Goal: Task Accomplishment & Management: Manage account settings

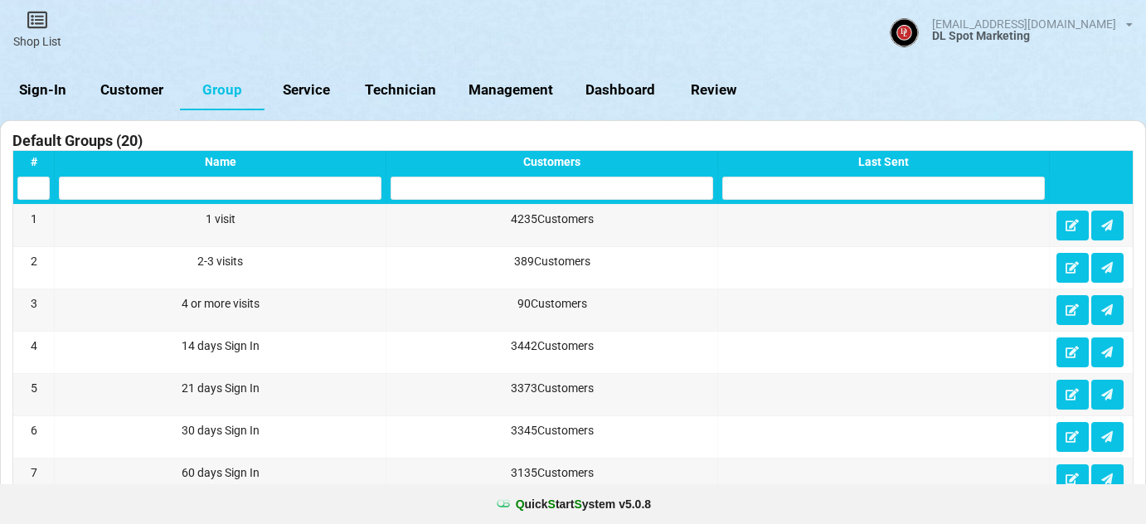
select select "25"
click at [47, 84] on link "Sign-In" at bounding box center [42, 90] width 85 height 40
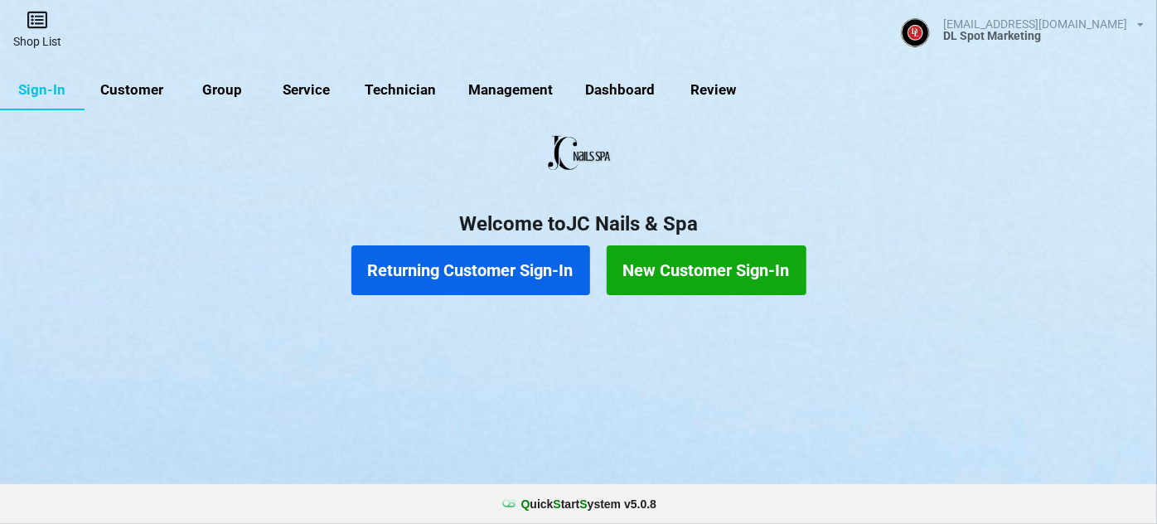
click at [41, 32] on link "Shop List" at bounding box center [37, 29] width 75 height 59
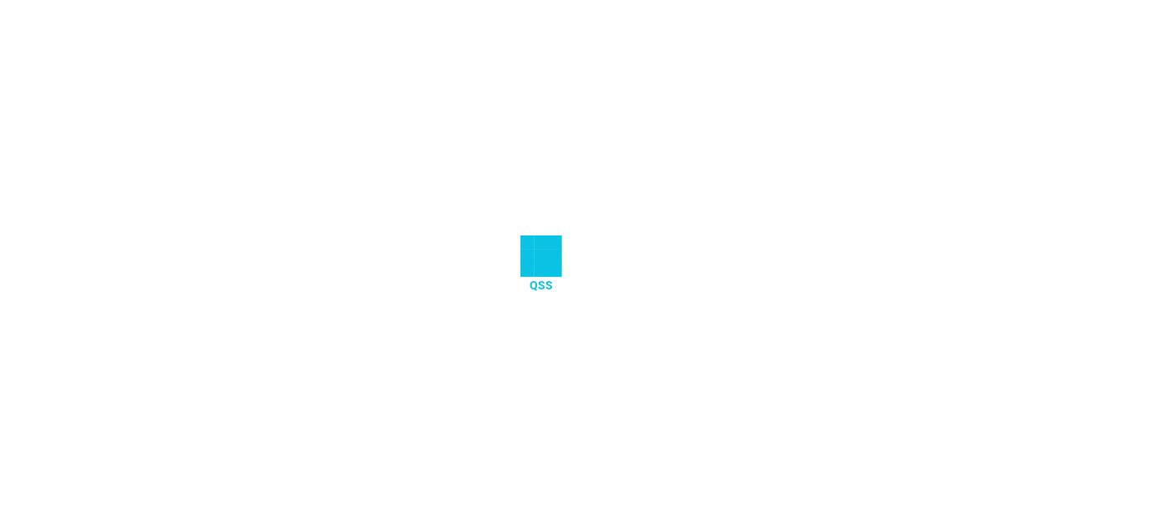
select select "25"
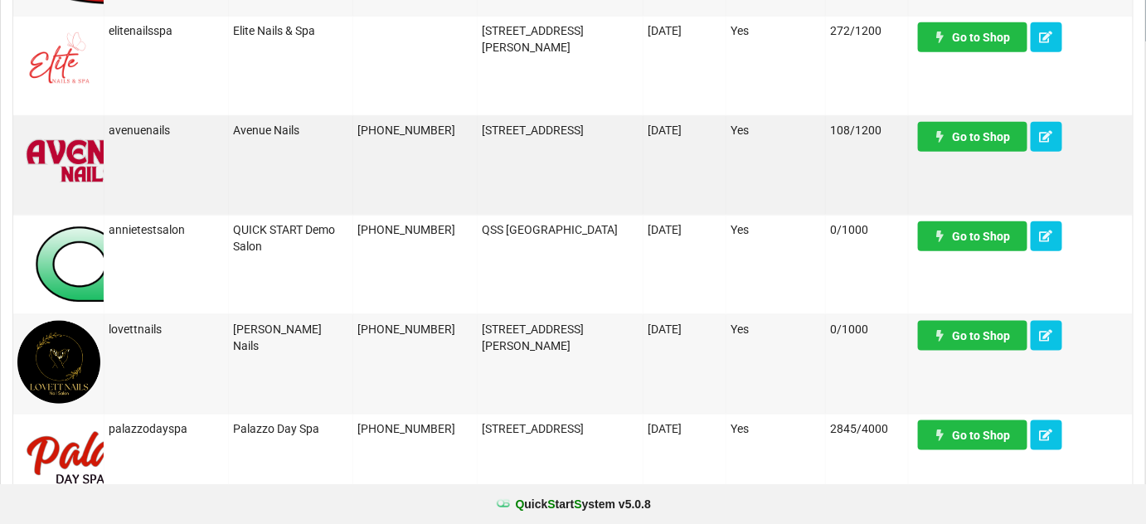
scroll to position [502, 0]
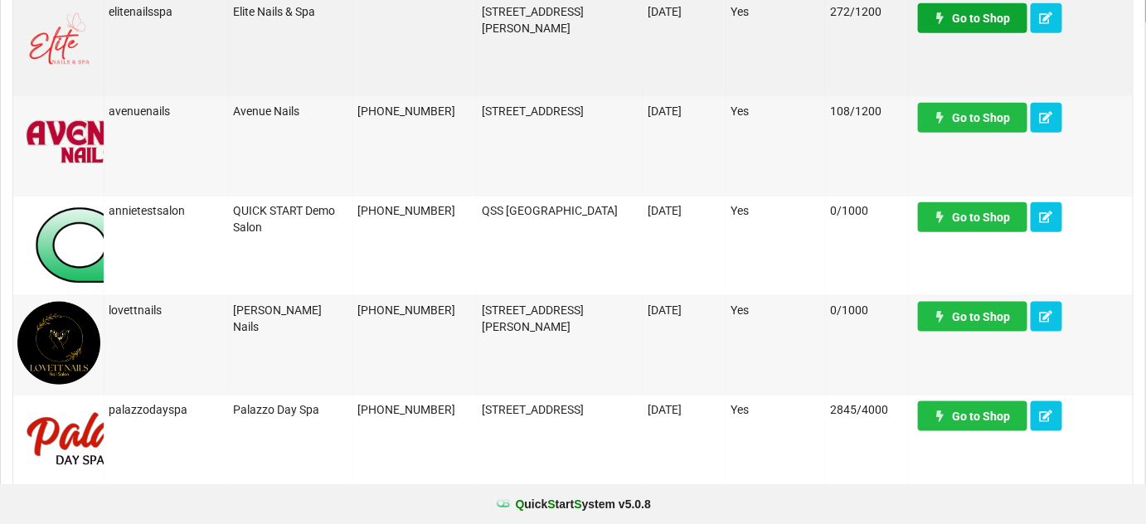
click at [963, 21] on link "Go to Shop" at bounding box center [972, 18] width 109 height 30
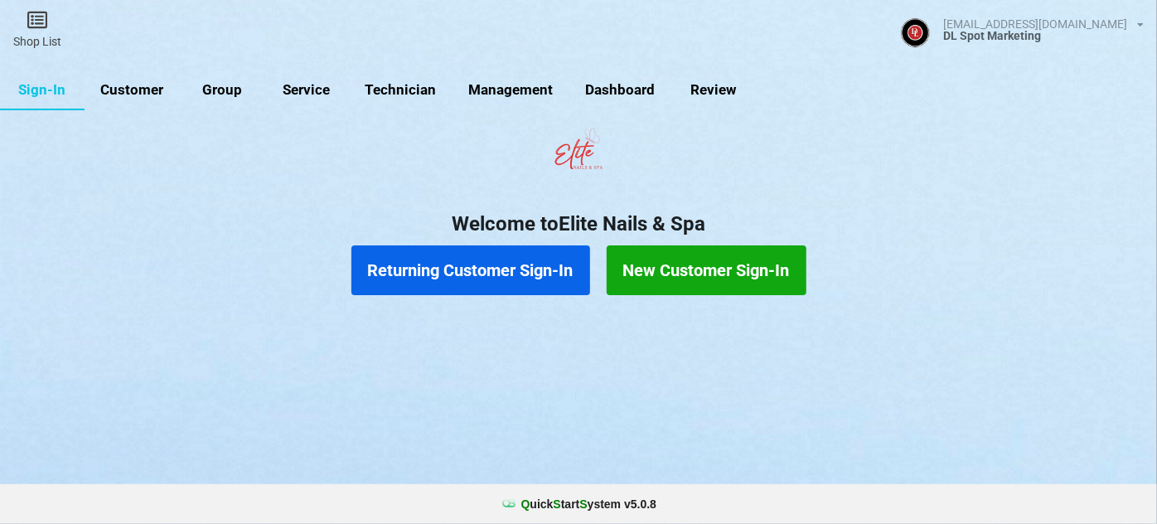
click at [139, 89] on link "Customer" at bounding box center [132, 90] width 95 height 40
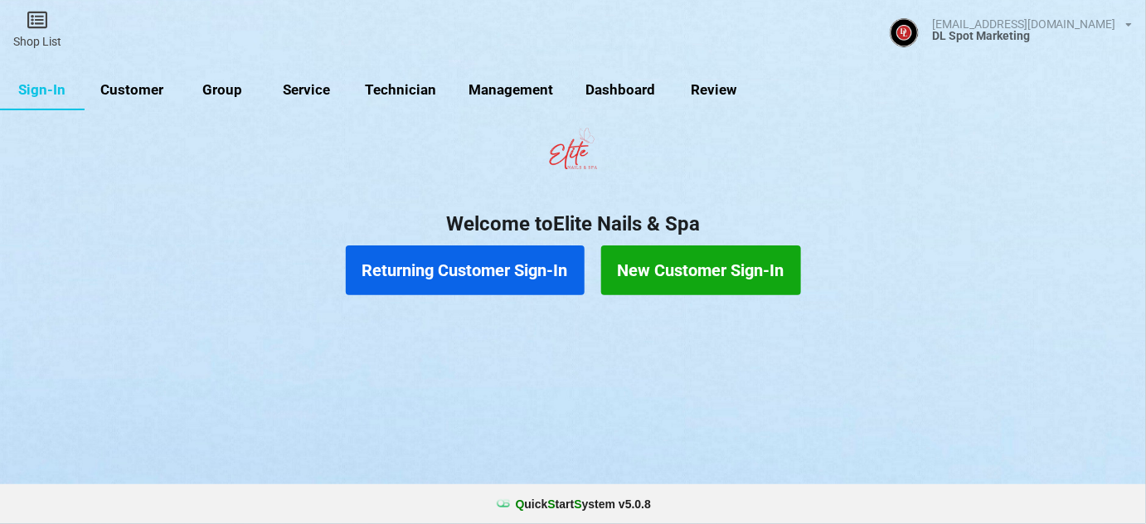
select select "25"
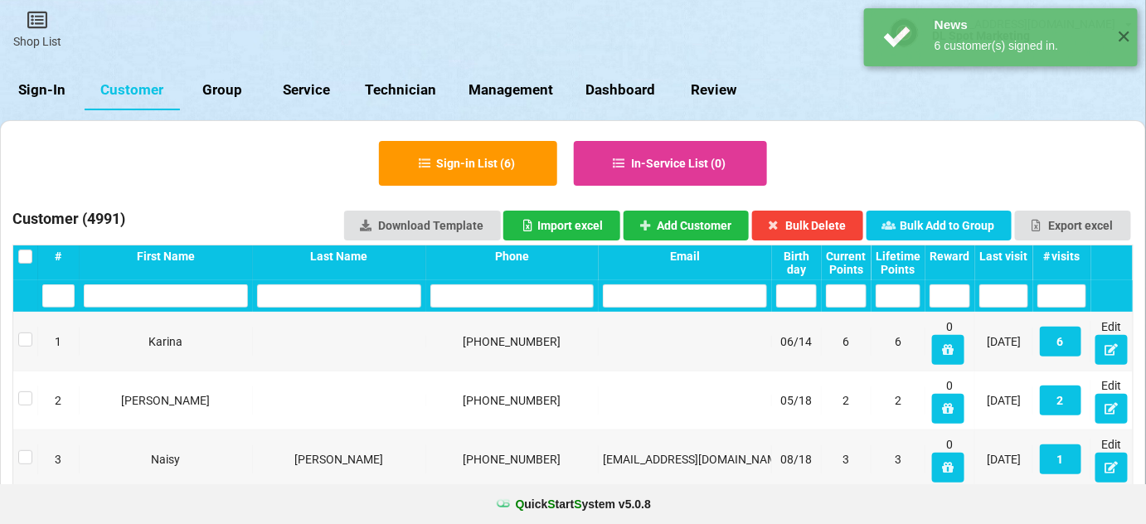
click at [1013, 254] on div "Last visit" at bounding box center [1003, 256] width 49 height 13
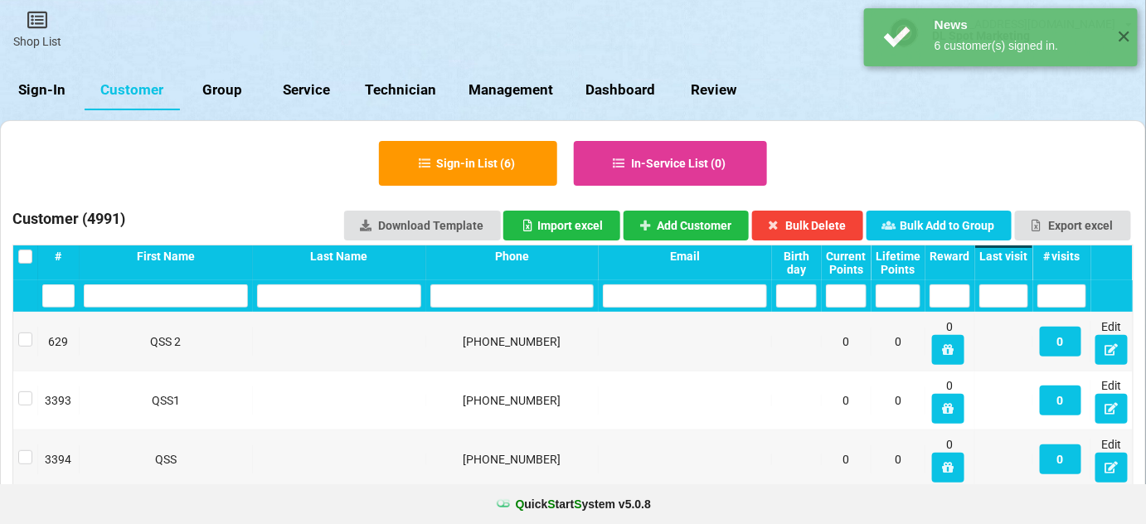
click at [1013, 254] on div "Last visit" at bounding box center [1003, 256] width 49 height 13
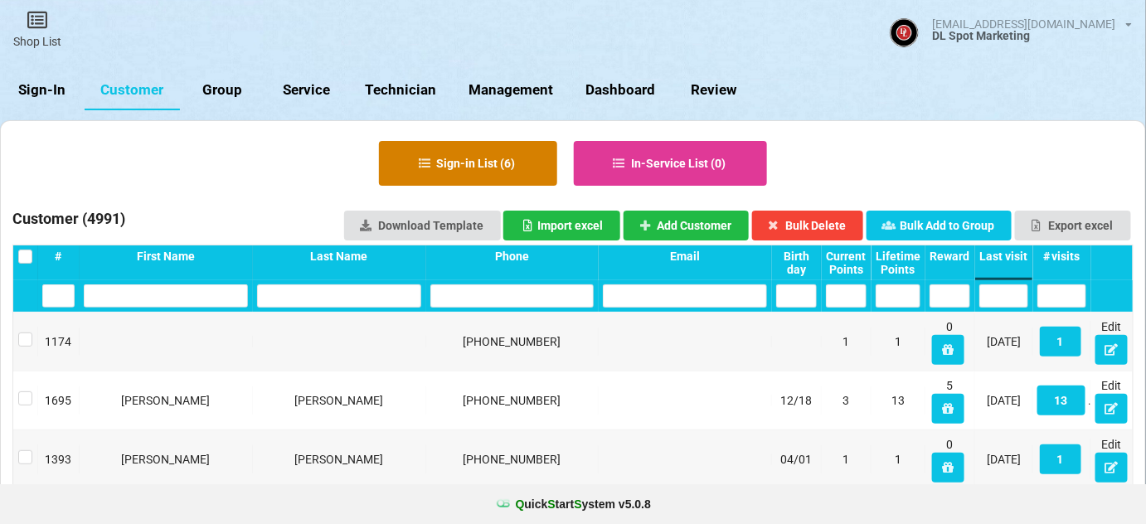
click at [483, 157] on button "Sign-in List ( 6 )" at bounding box center [468, 163] width 178 height 45
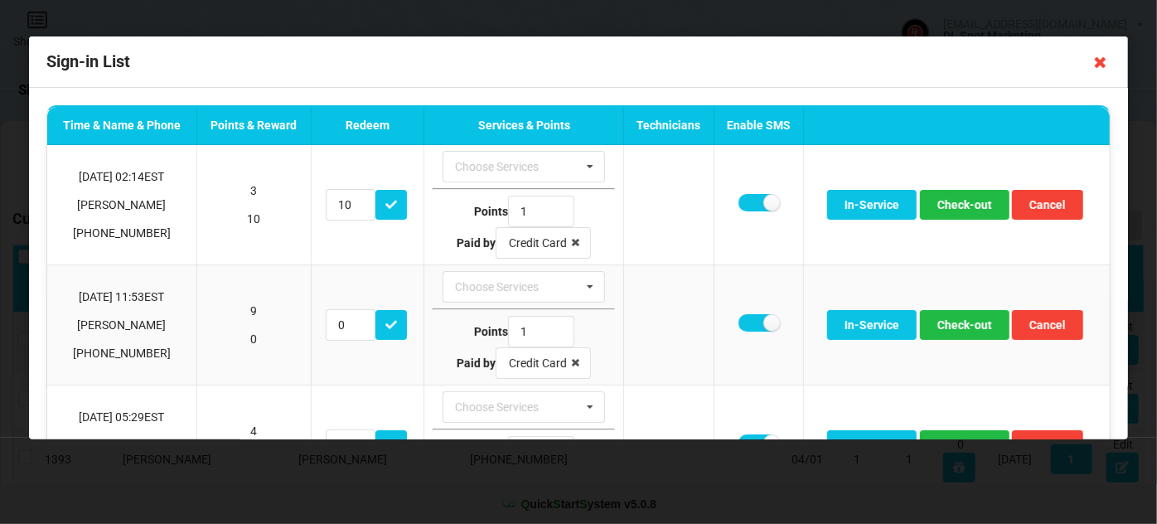
drag, startPoint x: 1104, startPoint y: 61, endPoint x: 1050, endPoint y: 90, distance: 61.2
click at [1103, 61] on icon at bounding box center [1101, 62] width 27 height 27
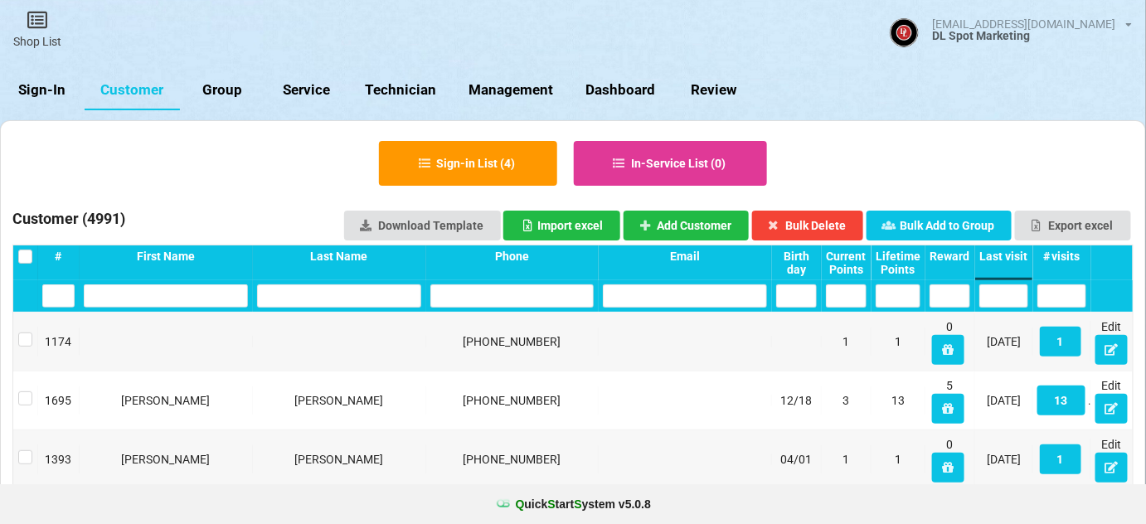
click at [60, 87] on link "Sign-In" at bounding box center [42, 90] width 85 height 40
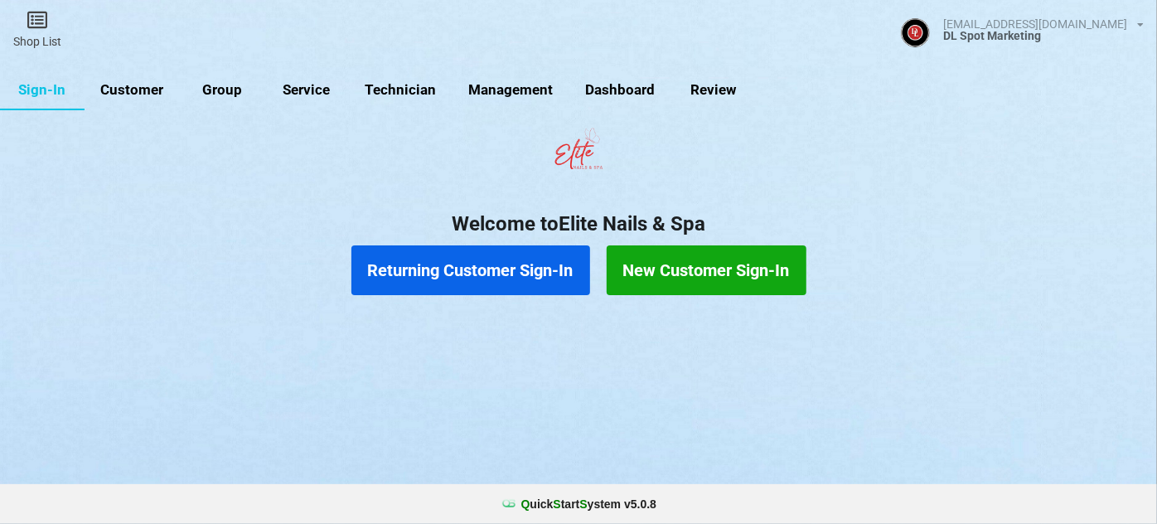
click at [476, 262] on button "Returning Customer Sign-In" at bounding box center [471, 270] width 239 height 50
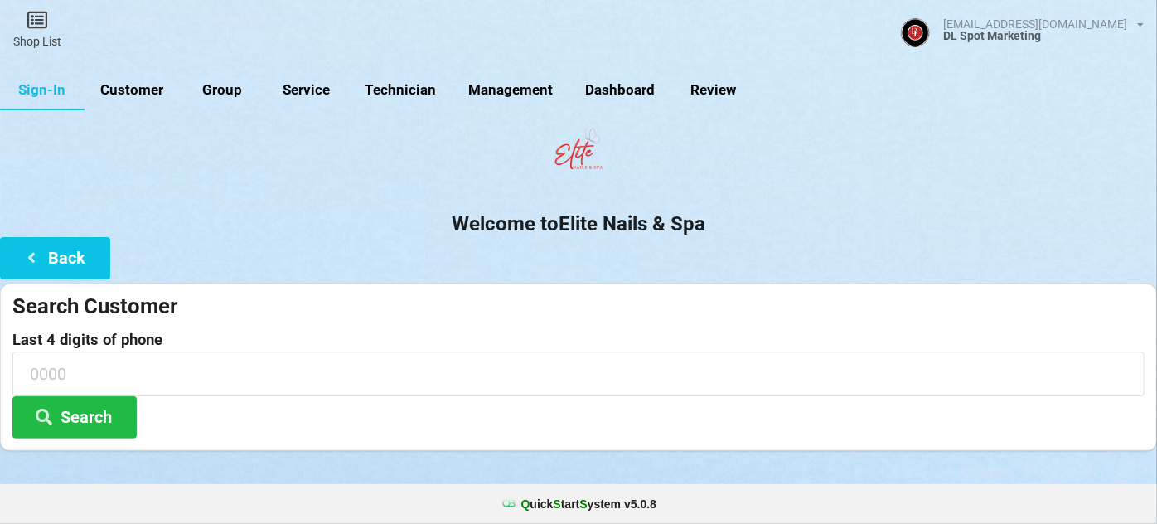
click at [133, 90] on link "Customer" at bounding box center [132, 90] width 95 height 40
select select "25"
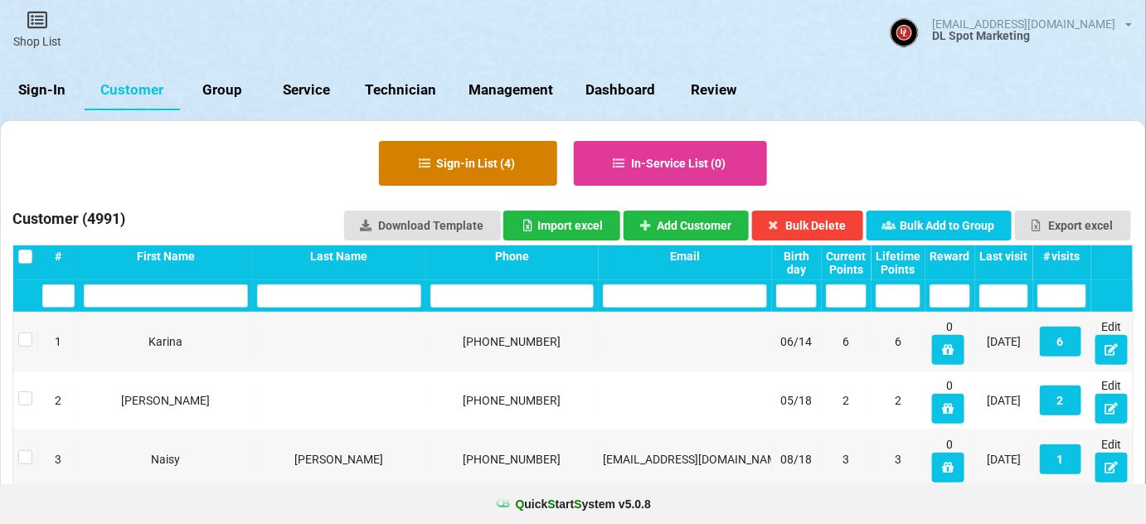
click at [490, 156] on button "Sign-in List ( 4 )" at bounding box center [468, 163] width 178 height 45
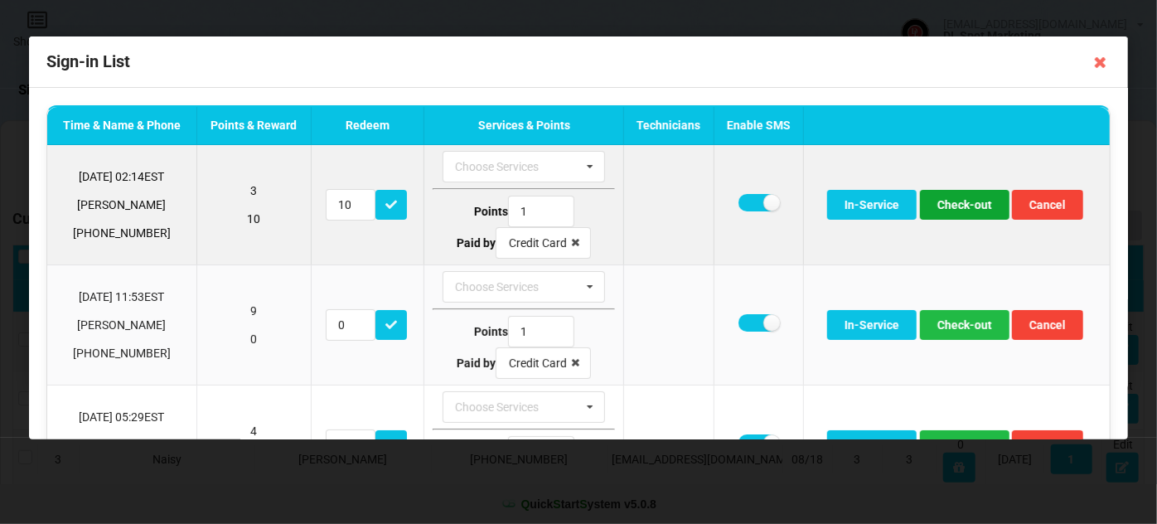
click at [962, 206] on button "Check-out" at bounding box center [965, 205] width 90 height 30
click at [957, 207] on button "Check-out" at bounding box center [965, 205] width 90 height 30
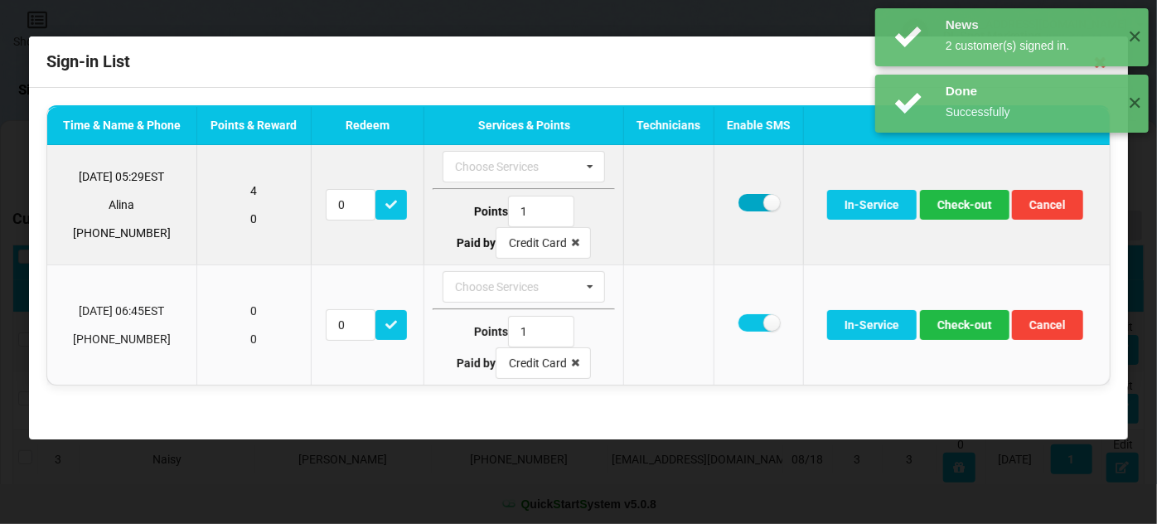
click at [755, 203] on label at bounding box center [759, 202] width 41 height 17
checkbox input "false"
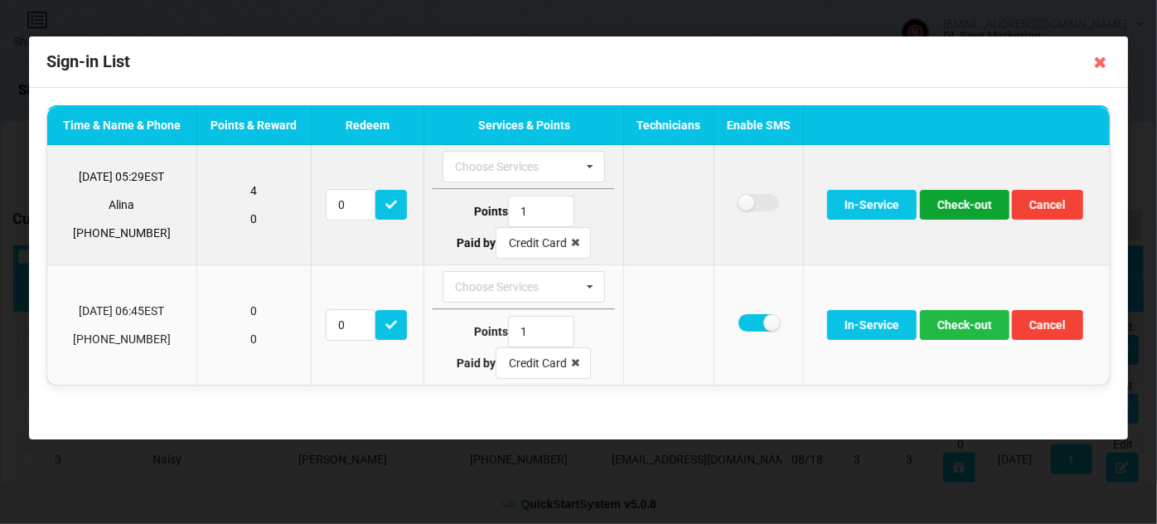
click at [952, 207] on button "Check-out" at bounding box center [965, 205] width 90 height 30
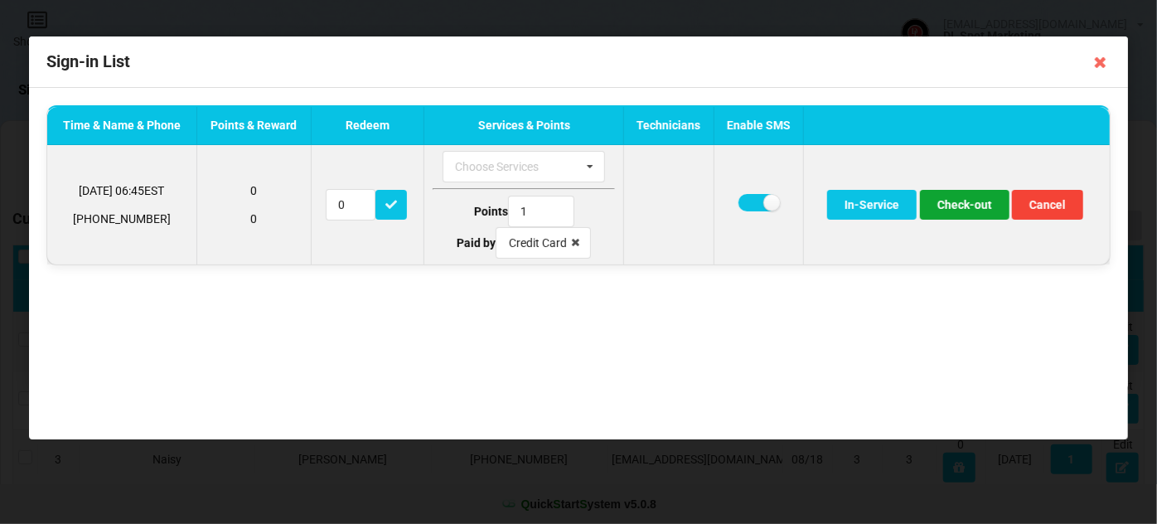
click at [957, 206] on button "Check-out" at bounding box center [965, 205] width 90 height 30
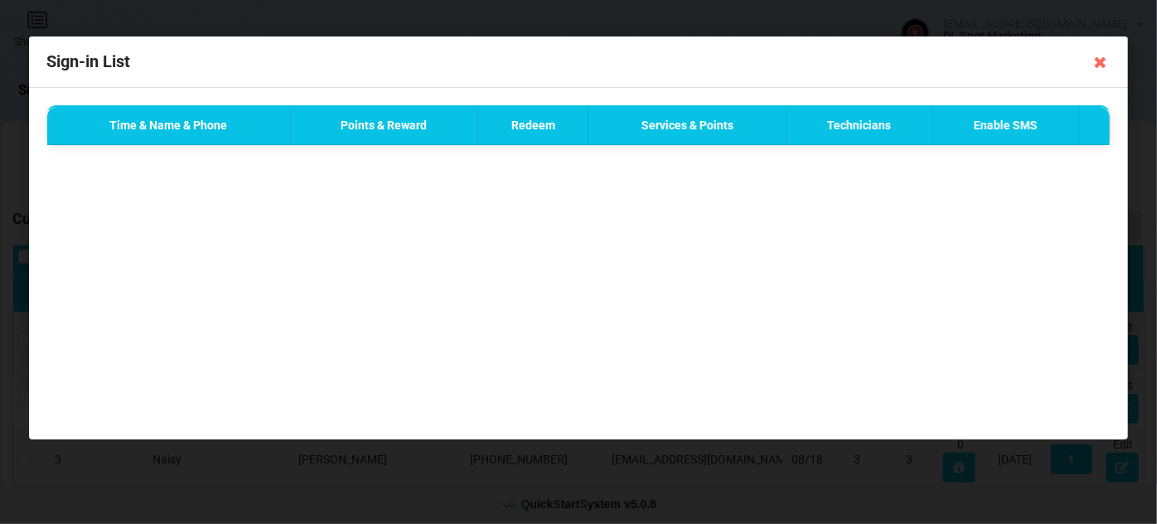
drag, startPoint x: 1103, startPoint y: 61, endPoint x: 1098, endPoint y: 68, distance: 9.0
click at [1103, 60] on icon at bounding box center [1101, 62] width 27 height 27
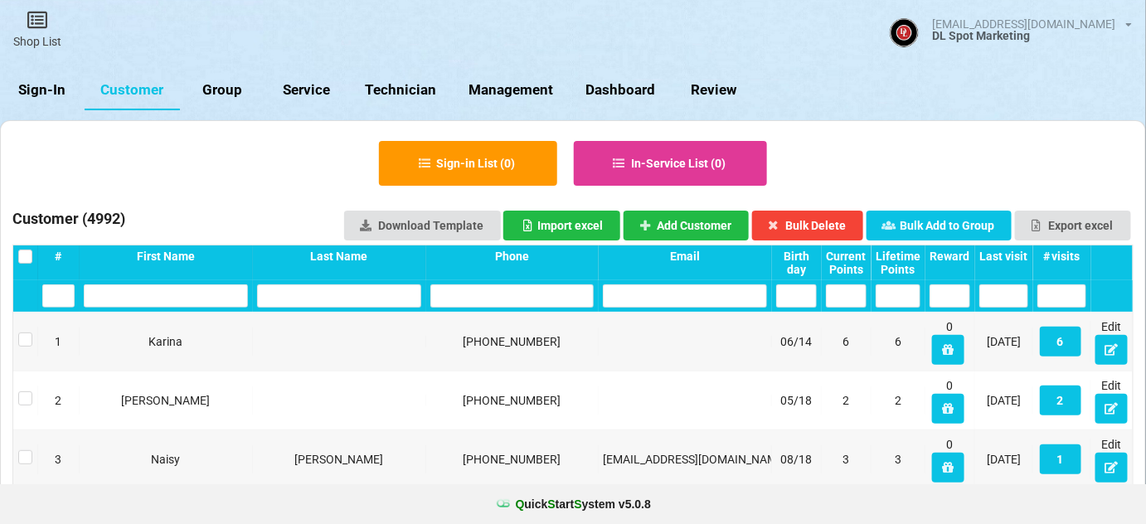
click at [35, 83] on link "Sign-In" at bounding box center [42, 90] width 85 height 40
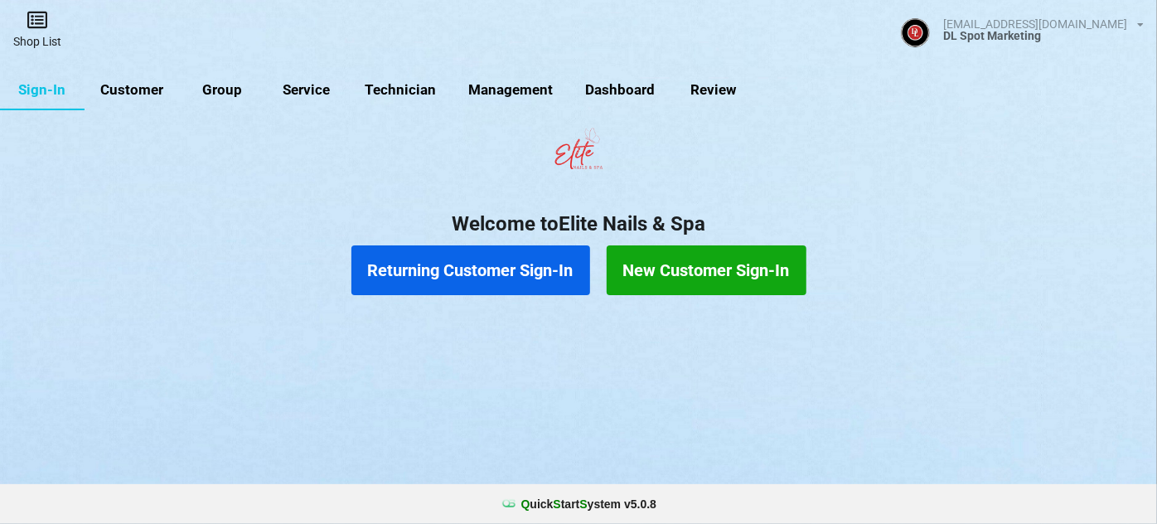
click at [46, 26] on icon at bounding box center [37, 20] width 23 height 20
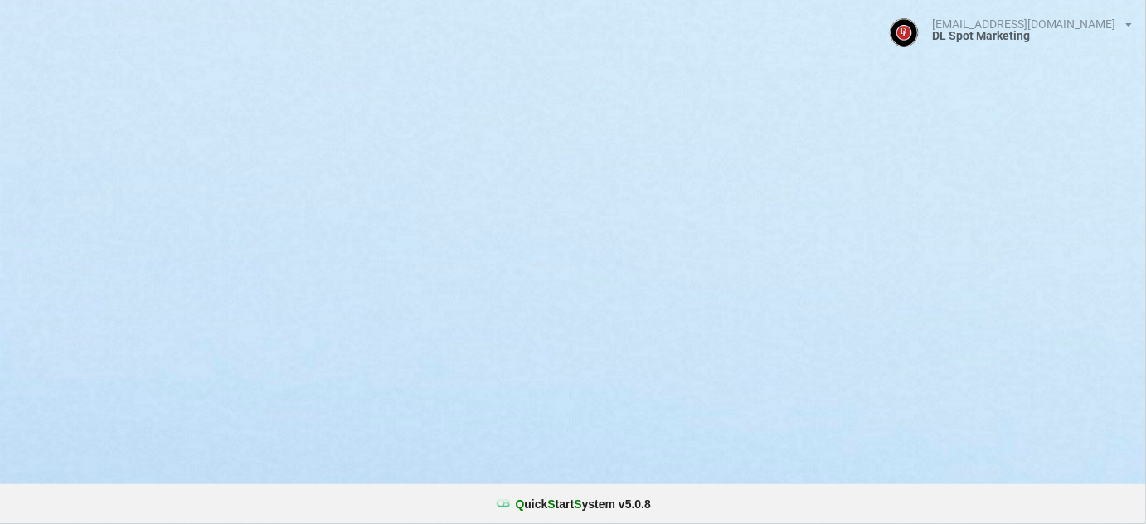
select select "25"
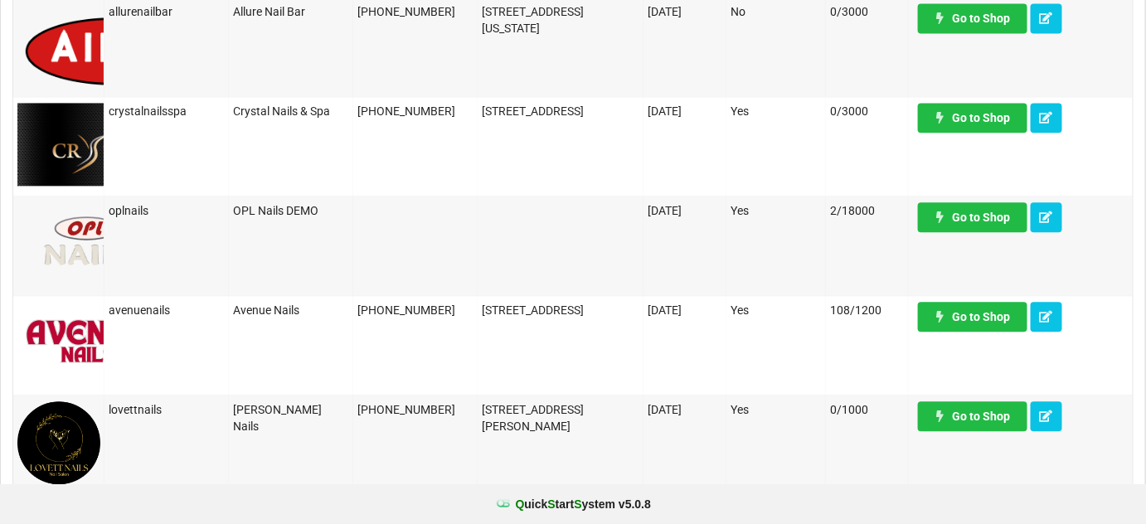
scroll to position [1206, 0]
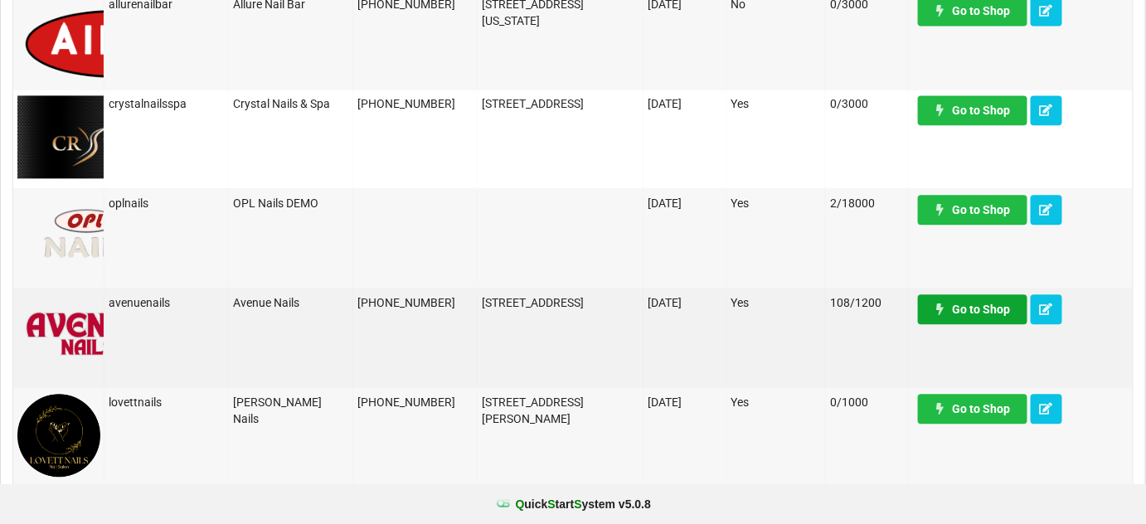
click at [991, 310] on link "Go to Shop" at bounding box center [972, 309] width 109 height 30
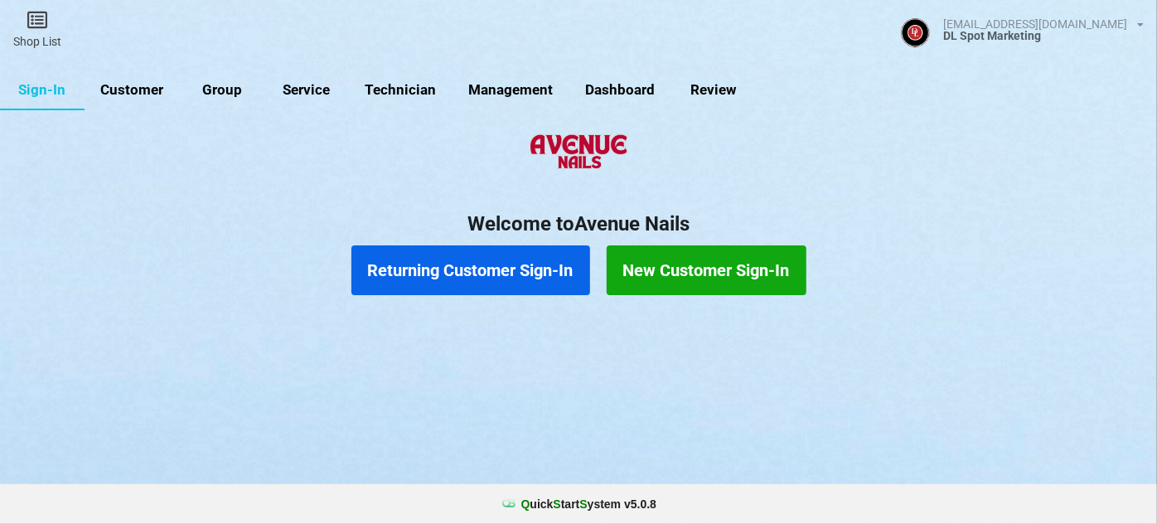
click at [127, 85] on link "Customer" at bounding box center [132, 90] width 95 height 40
select select "25"
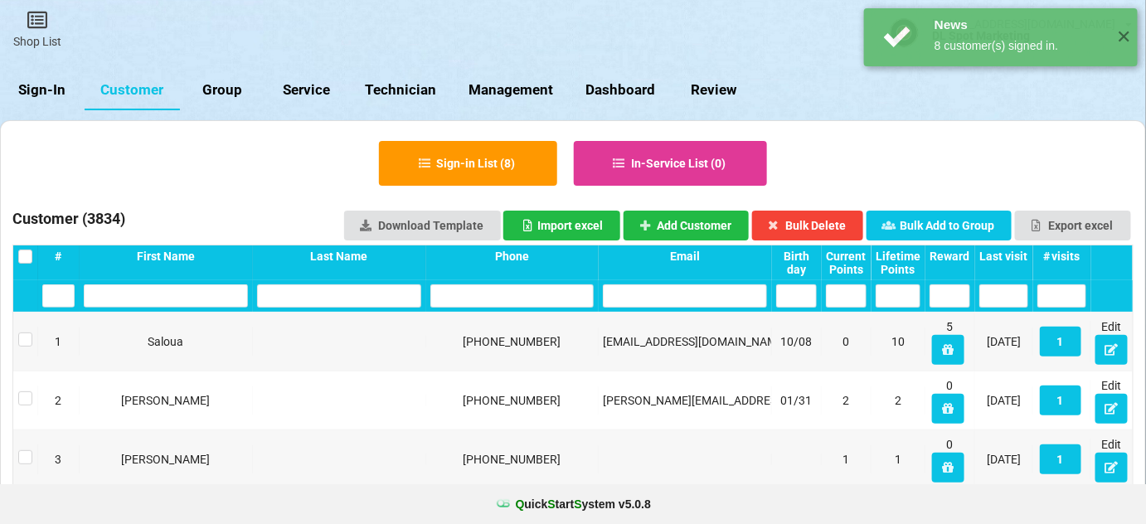
click at [1022, 247] on div "Last visit" at bounding box center [1004, 262] width 58 height 35
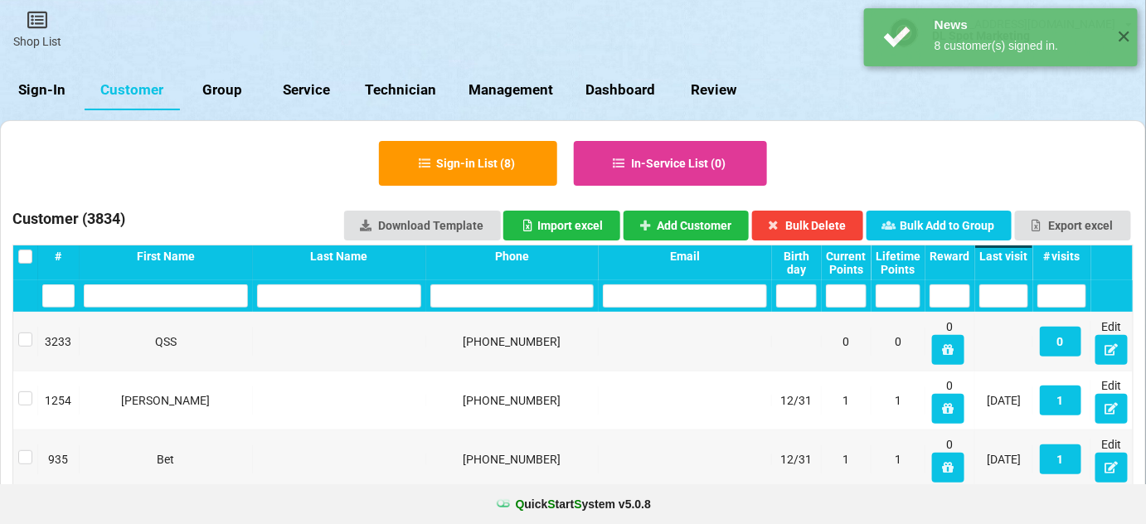
click at [901, 253] on div "Last visit" at bounding box center [884, 258] width 36 height 10
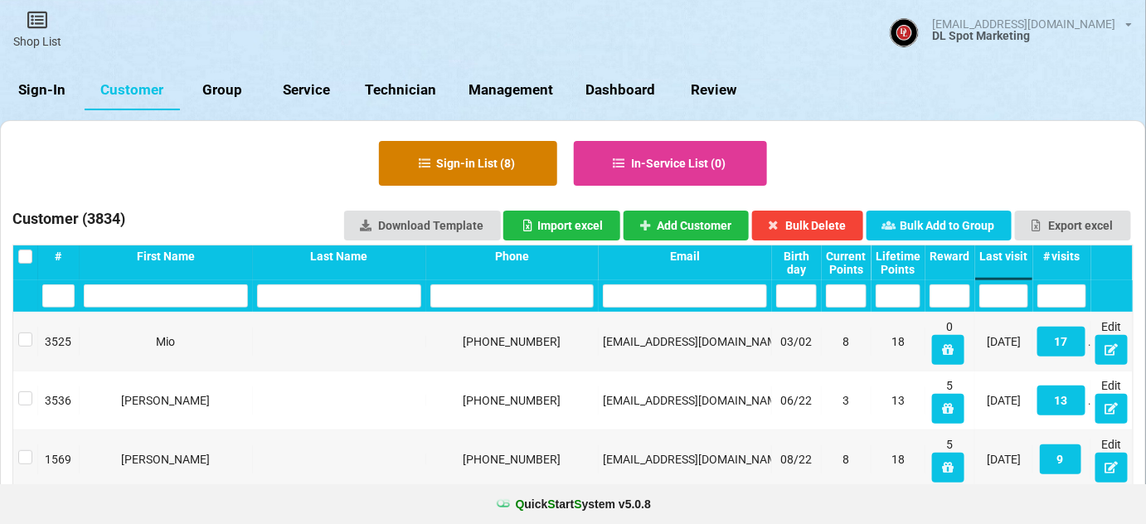
click at [447, 153] on button "Sign-in List ( 8 )" at bounding box center [468, 163] width 178 height 45
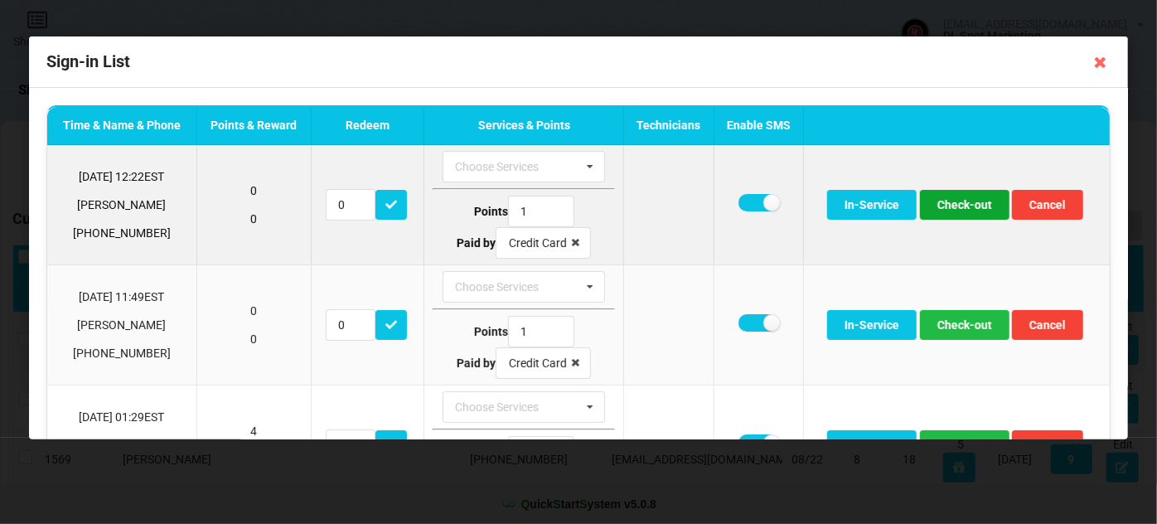
click at [968, 206] on button "Check-out" at bounding box center [965, 205] width 90 height 30
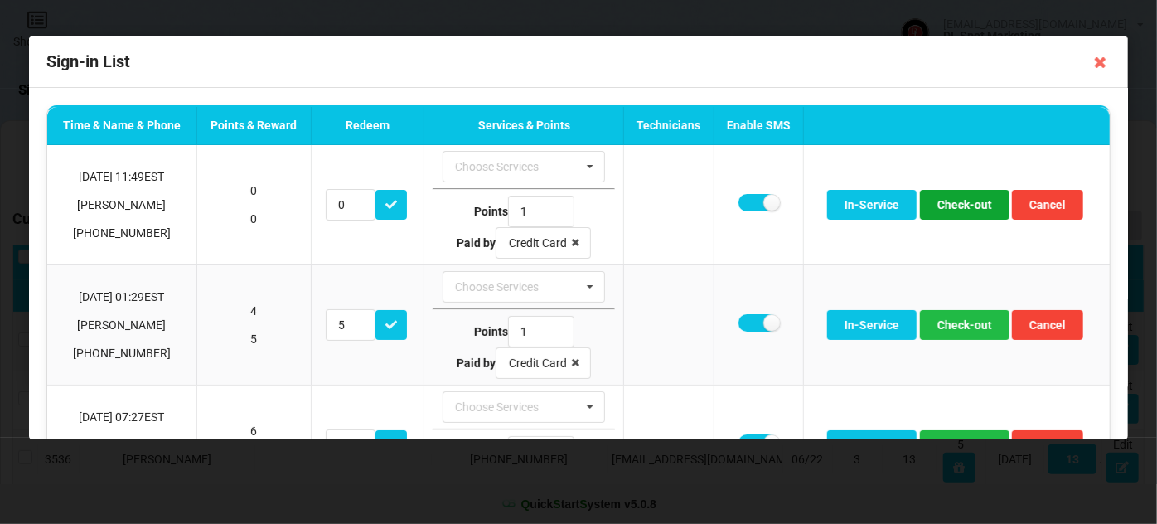
click at [968, 206] on button "Check-out" at bounding box center [965, 205] width 90 height 30
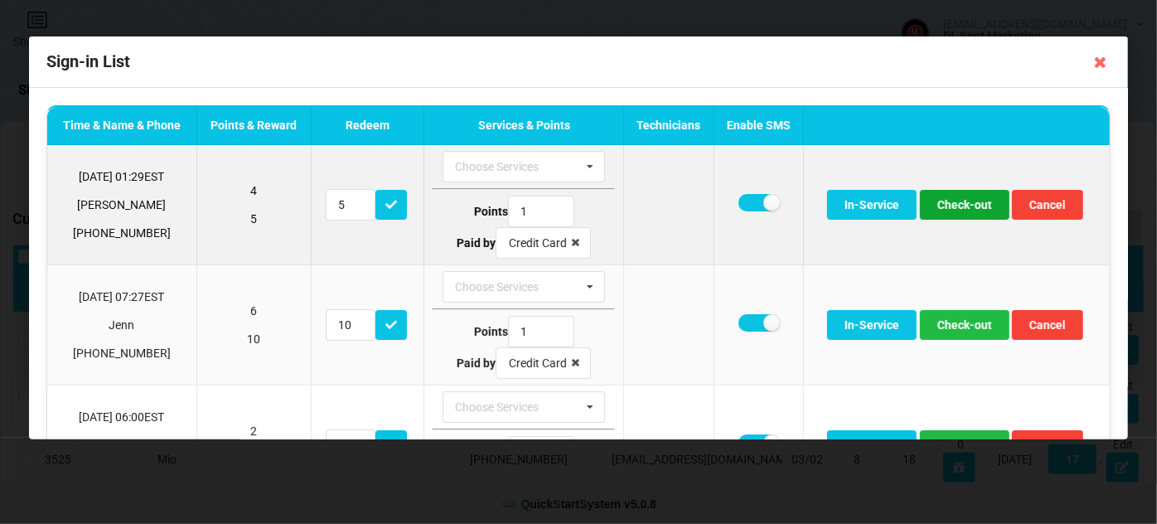
click at [968, 205] on button "Check-out" at bounding box center [965, 205] width 90 height 30
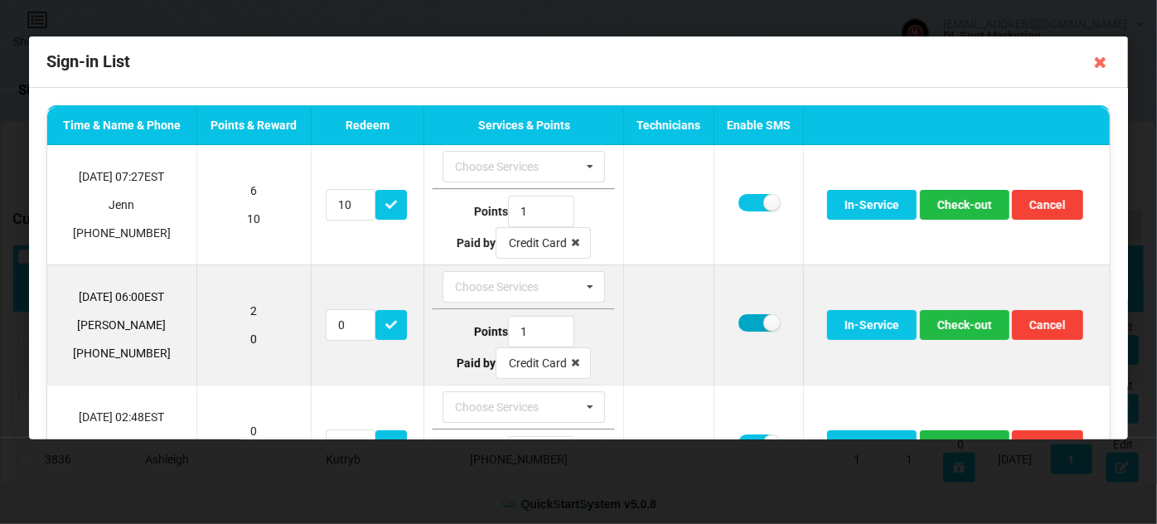
click at [750, 316] on label at bounding box center [759, 322] width 41 height 17
checkbox input "false"
click at [988, 327] on button "Check-out" at bounding box center [965, 325] width 90 height 30
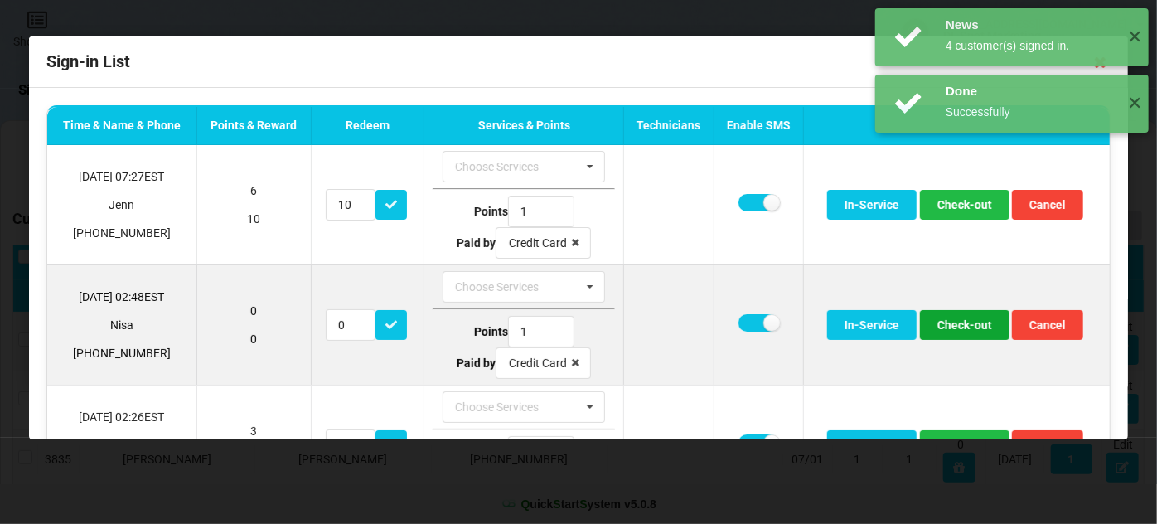
click at [953, 328] on button "Check-out" at bounding box center [965, 325] width 90 height 30
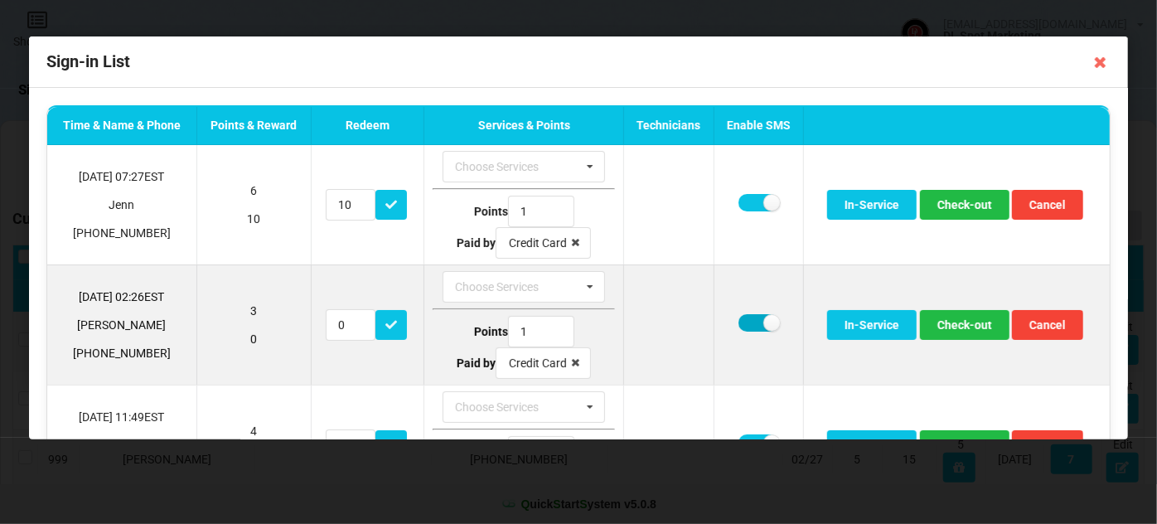
click at [739, 320] on label at bounding box center [759, 322] width 41 height 17
checkbox input "false"
click at [958, 327] on button "Check-out" at bounding box center [965, 325] width 90 height 30
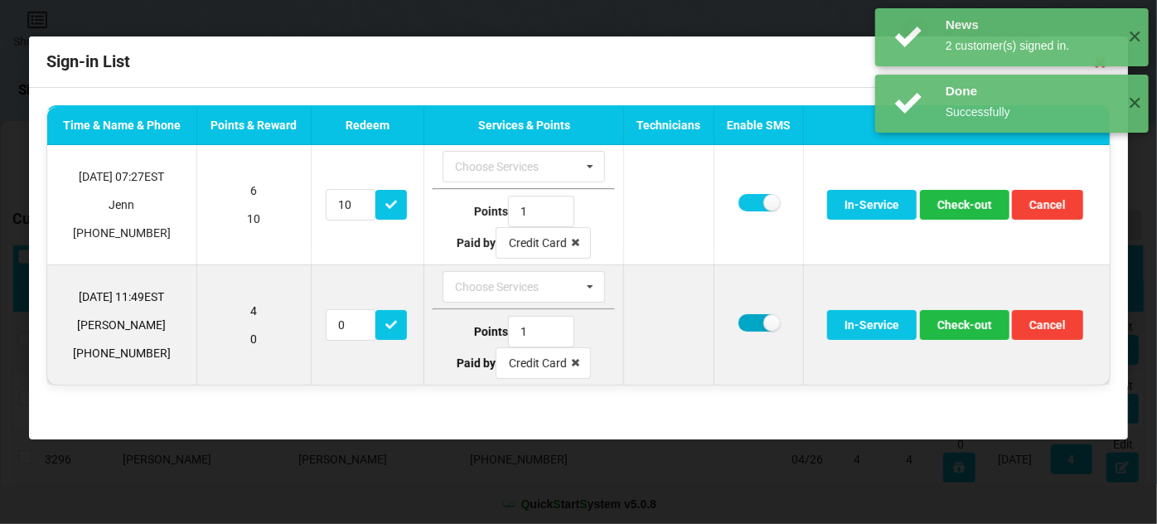
click at [745, 318] on label at bounding box center [759, 322] width 41 height 17
checkbox input "false"
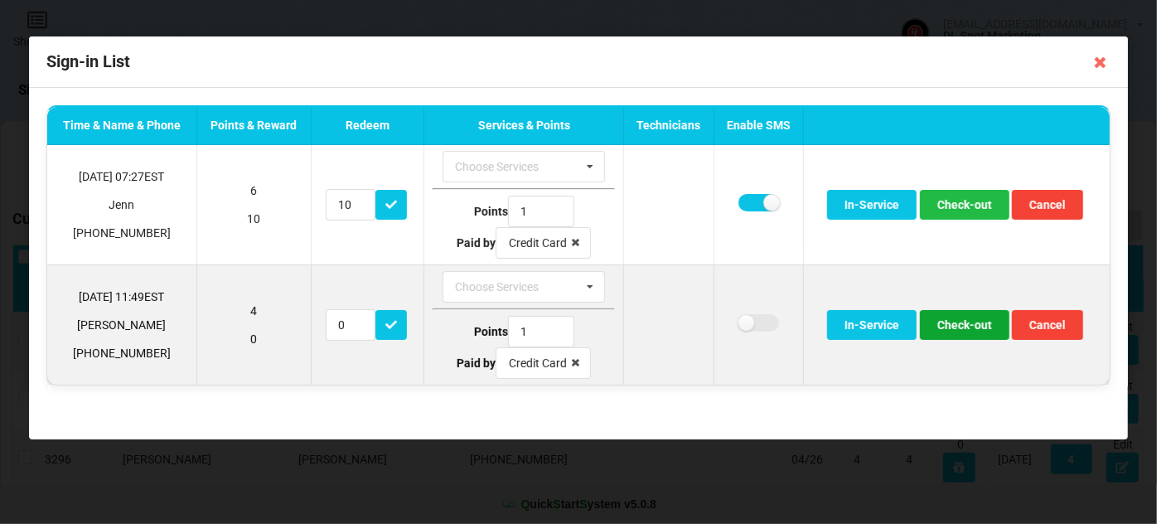
click at [968, 318] on button "Check-out" at bounding box center [965, 325] width 90 height 30
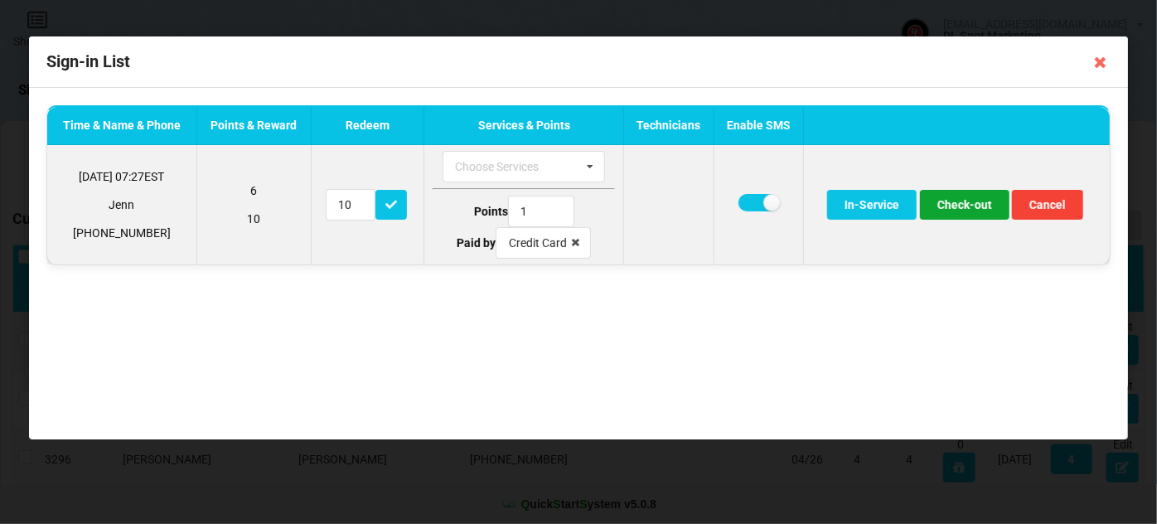
click at [970, 201] on button "Check-out" at bounding box center [965, 205] width 90 height 30
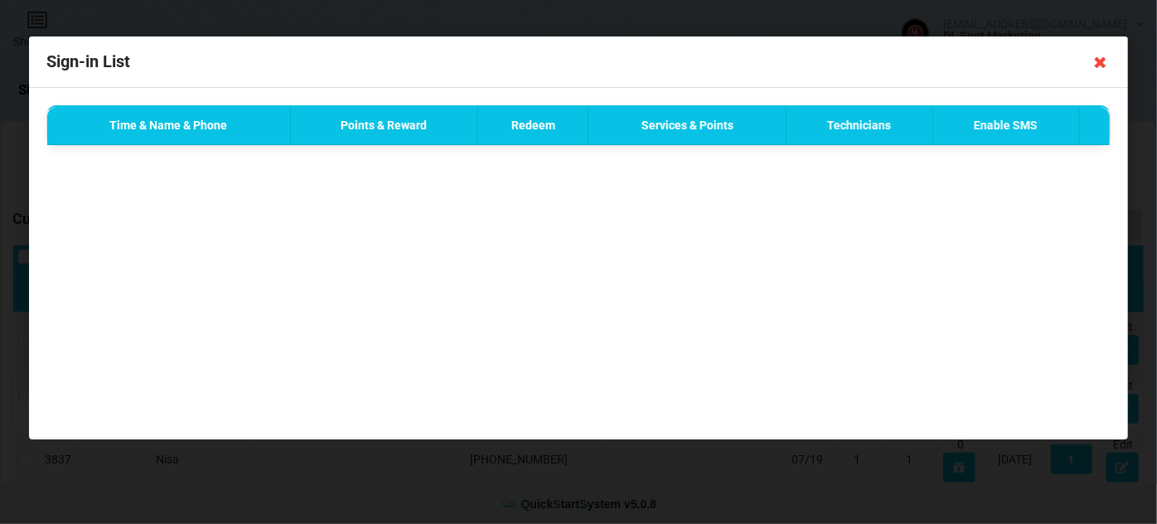
click at [1097, 64] on icon at bounding box center [1101, 62] width 27 height 27
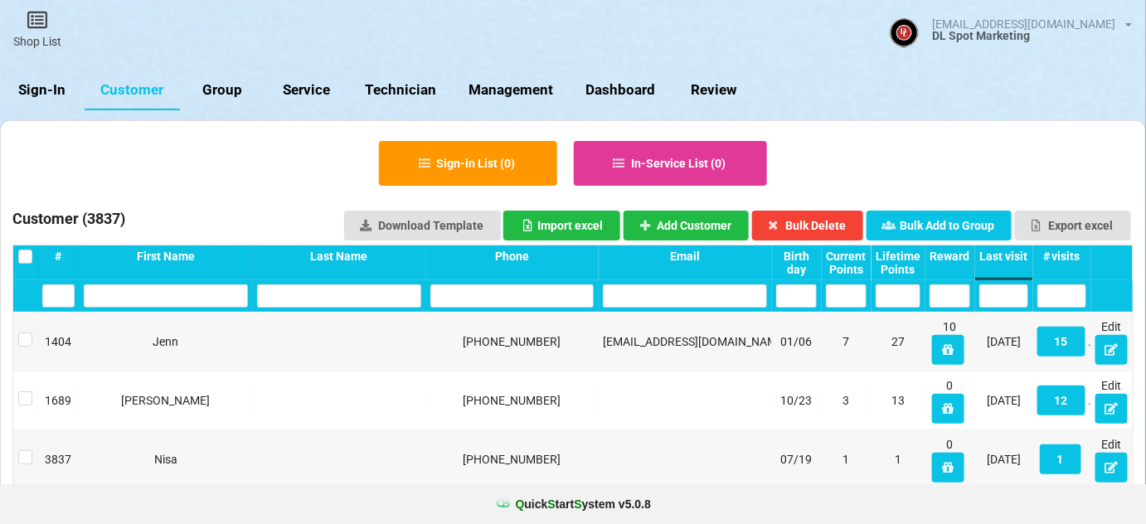
click at [502, 238] on link "Sign-In" at bounding box center [507, 240] width 11 height 5
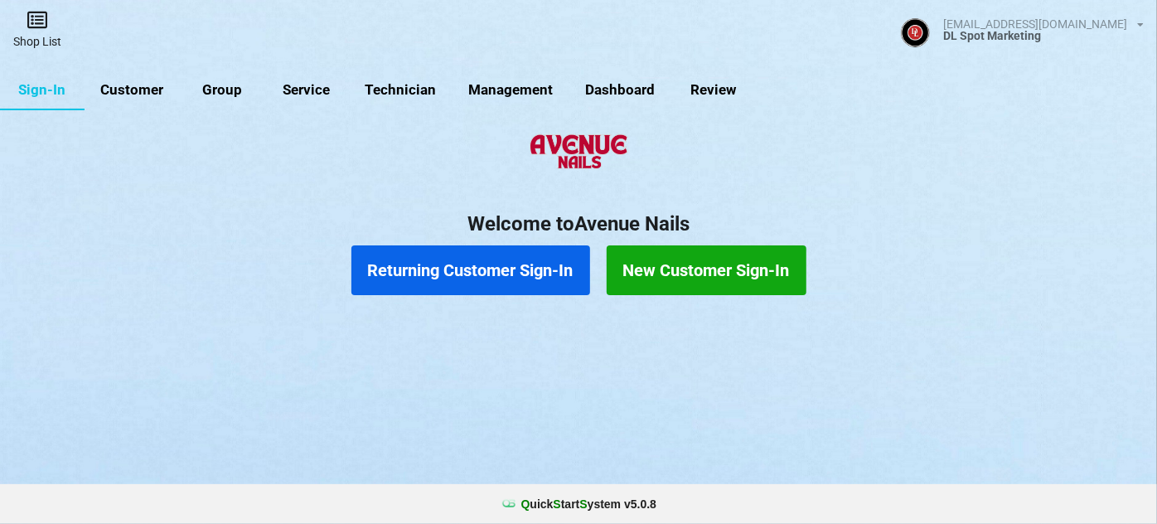
click at [124, 55] on icon at bounding box center [133, 63] width 19 height 17
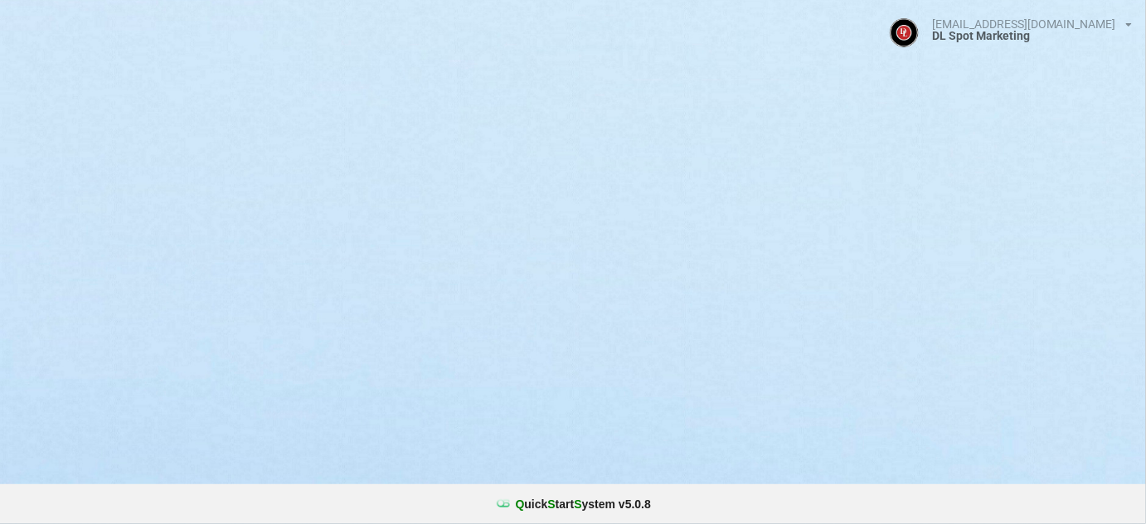
select select "25"
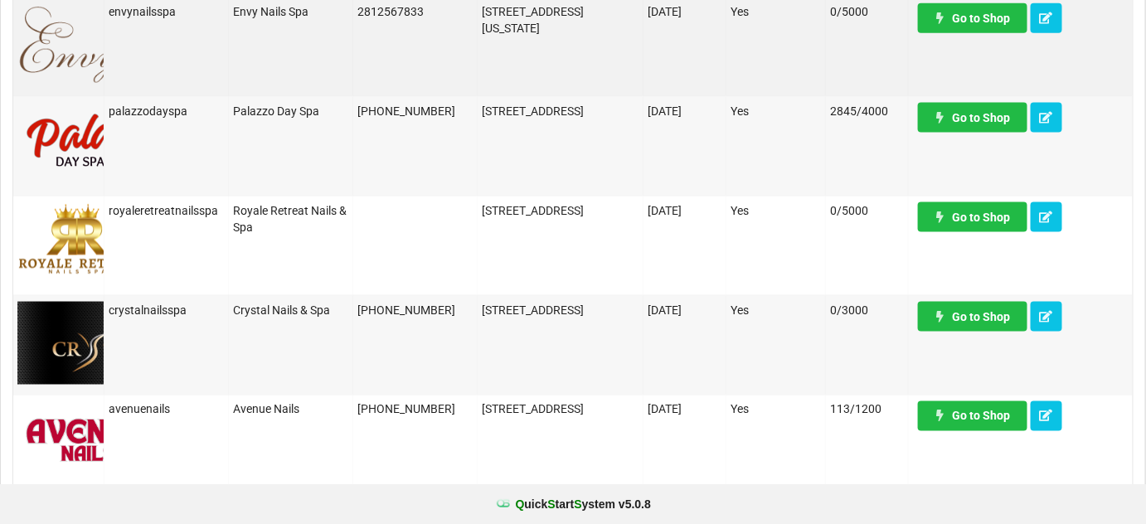
scroll to position [703, 0]
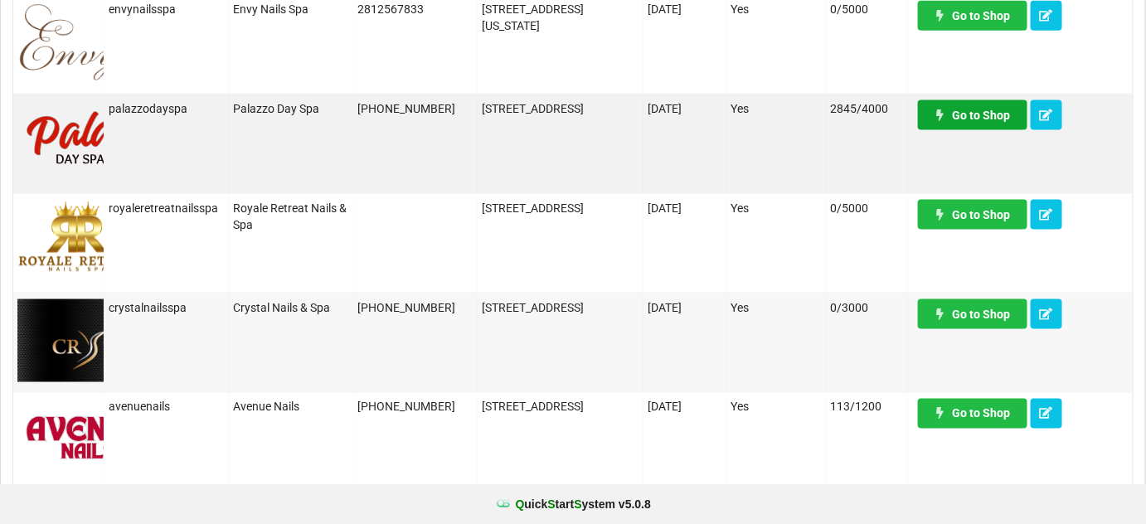
click at [982, 117] on link "Go to Shop" at bounding box center [972, 115] width 109 height 30
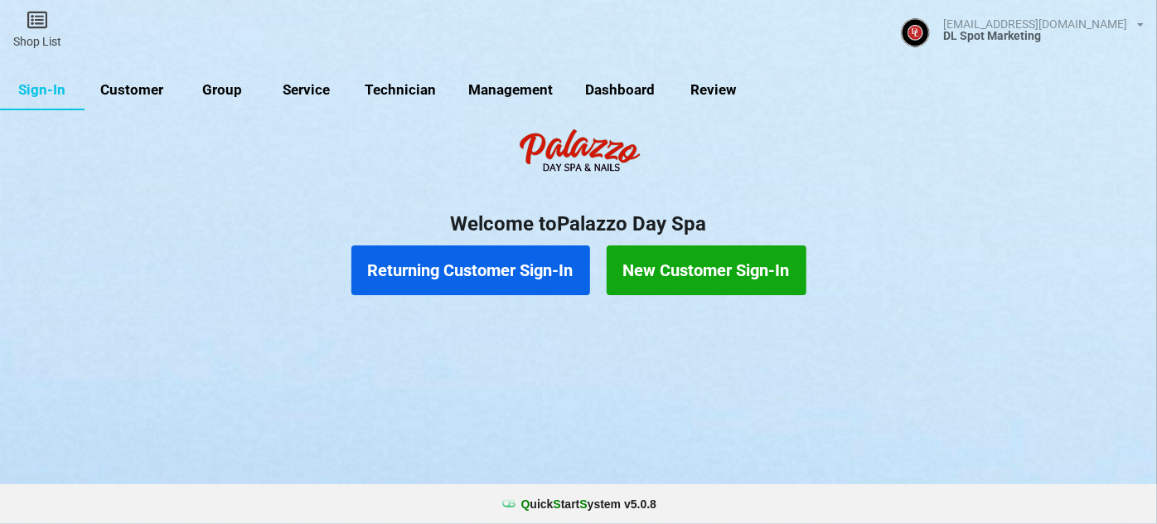
click at [135, 90] on link "Customer" at bounding box center [132, 90] width 95 height 40
select select "25"
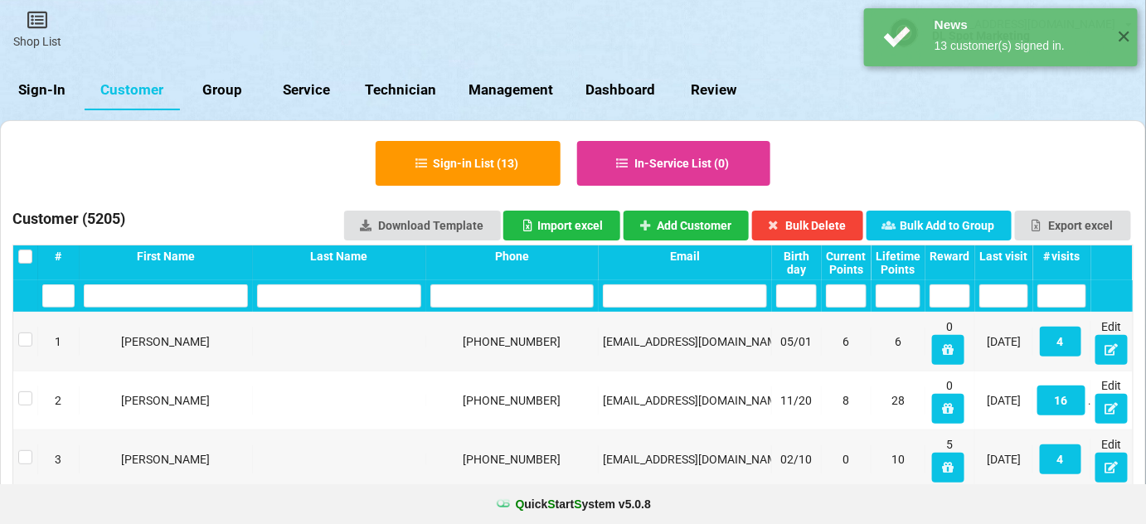
click at [1016, 255] on div "Last visit" at bounding box center [1003, 256] width 49 height 13
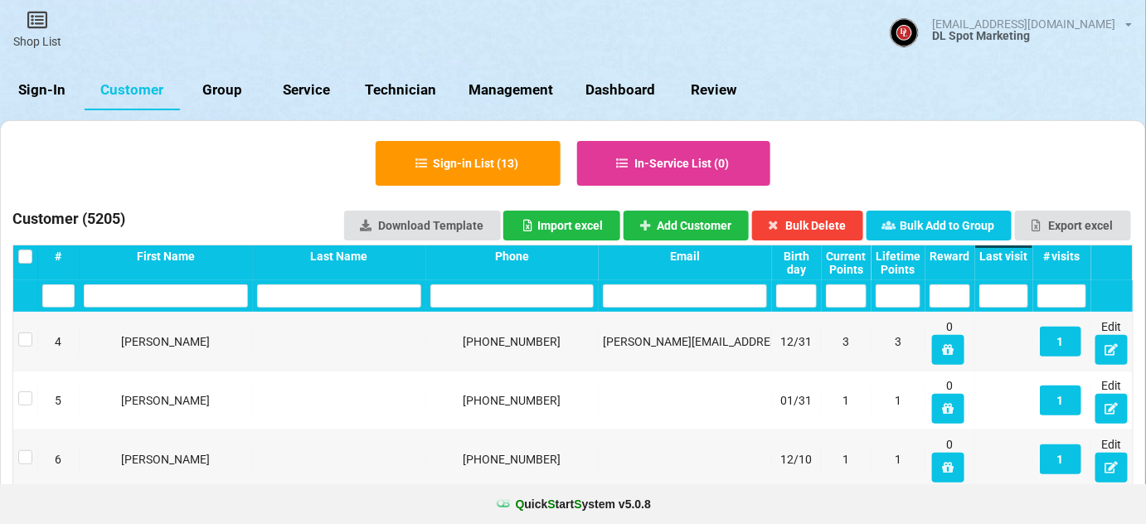
click at [1016, 255] on div "Last visit" at bounding box center [1003, 256] width 49 height 13
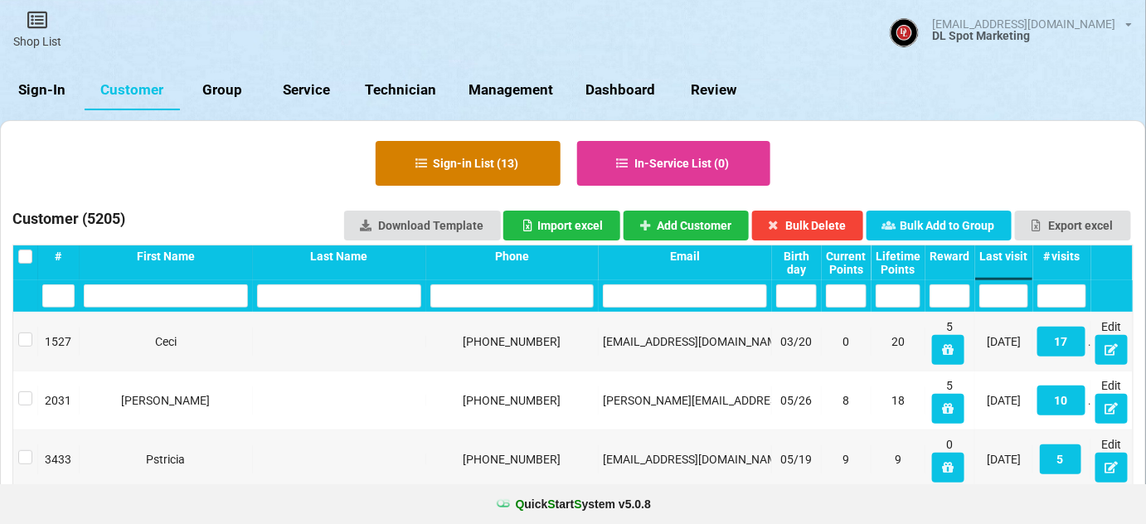
click at [445, 158] on button "Sign-in List ( 13 )" at bounding box center [468, 163] width 185 height 45
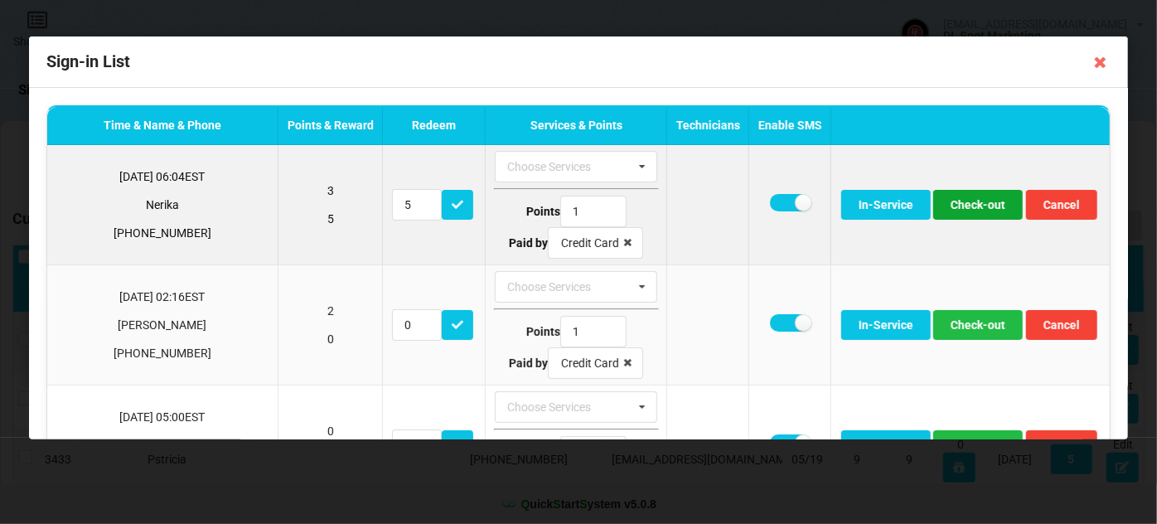
click at [949, 205] on button "Check-out" at bounding box center [979, 205] width 90 height 30
click at [769, 200] on label at bounding box center [789, 202] width 41 height 17
checkbox input "false"
click at [953, 205] on button "Check-out" at bounding box center [979, 205] width 90 height 30
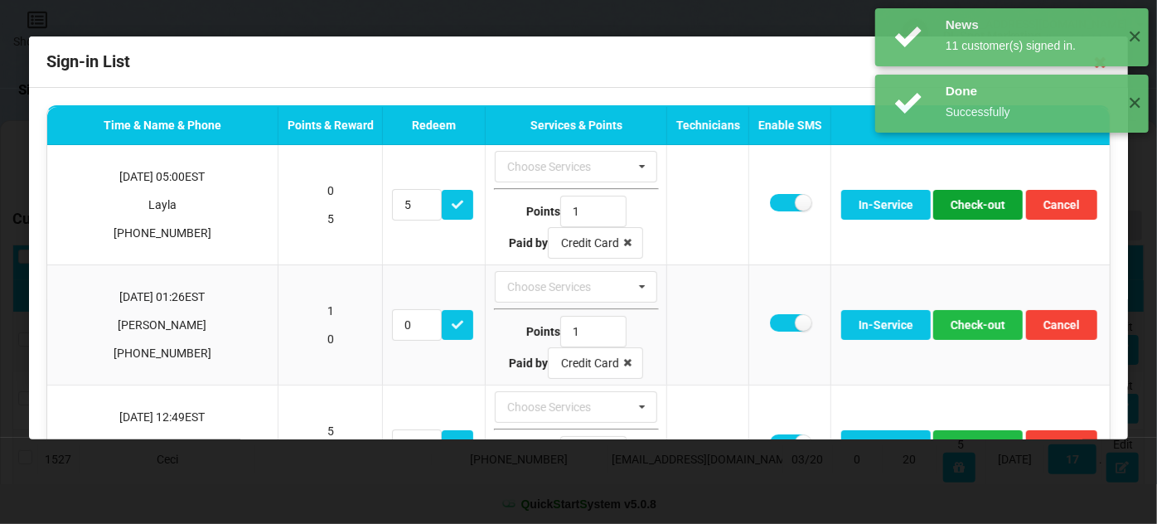
click at [953, 205] on button "Check-out" at bounding box center [979, 205] width 90 height 30
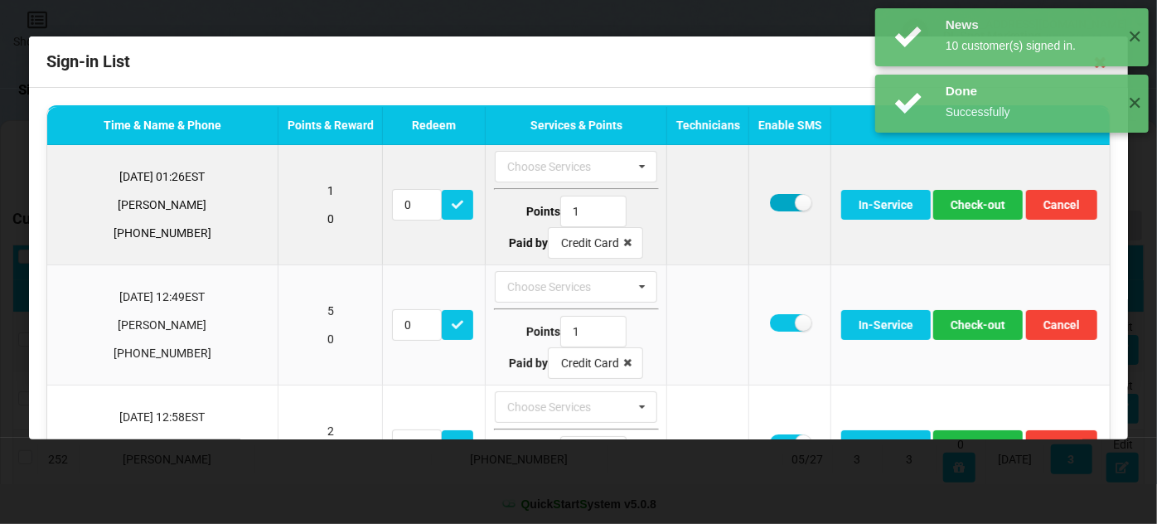
click at [769, 199] on label at bounding box center [789, 202] width 41 height 17
checkbox input "false"
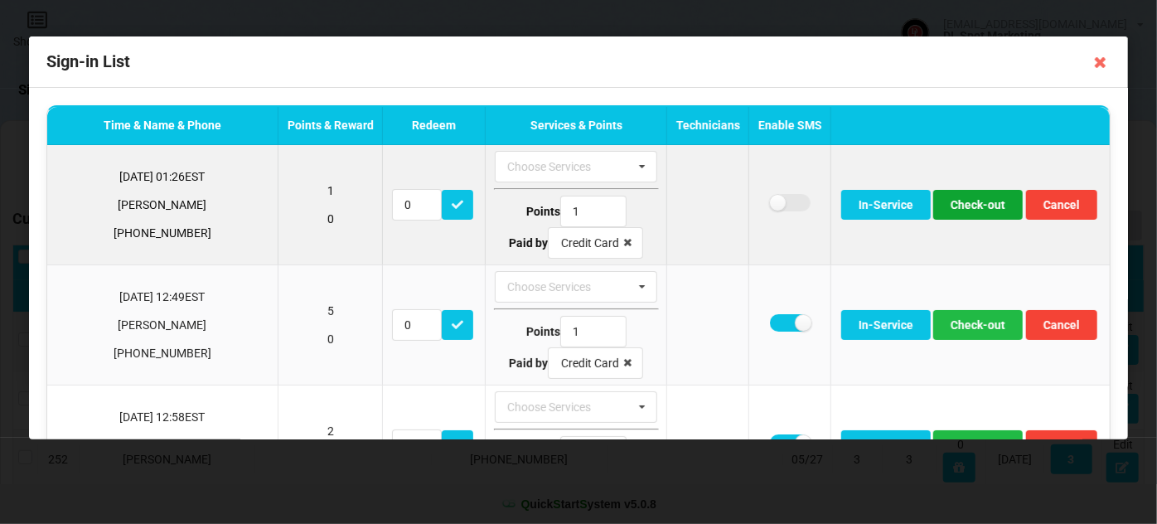
click at [980, 211] on button "Check-out" at bounding box center [979, 205] width 90 height 30
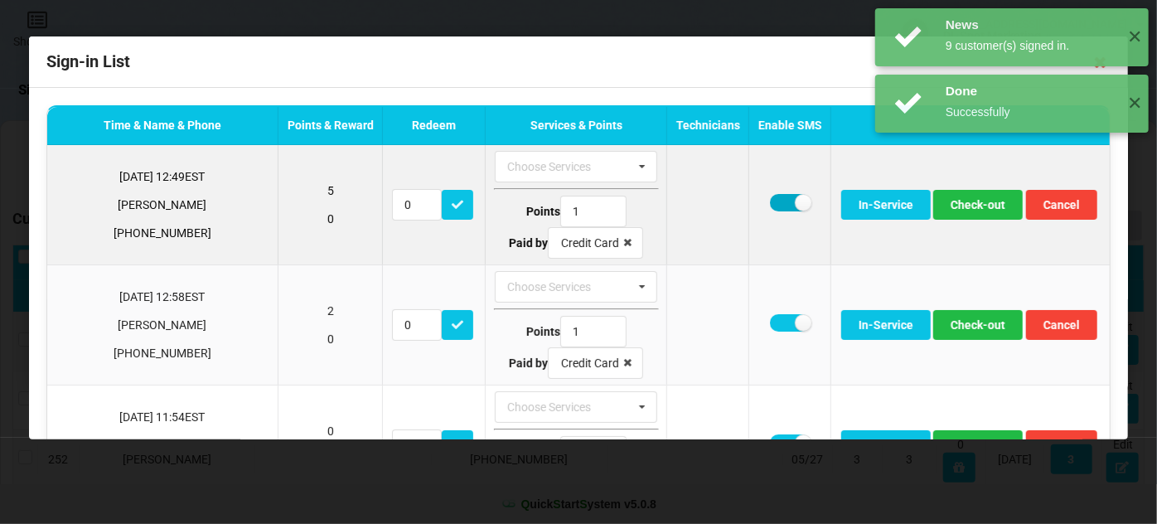
click at [769, 197] on label at bounding box center [789, 202] width 41 height 17
checkbox input "false"
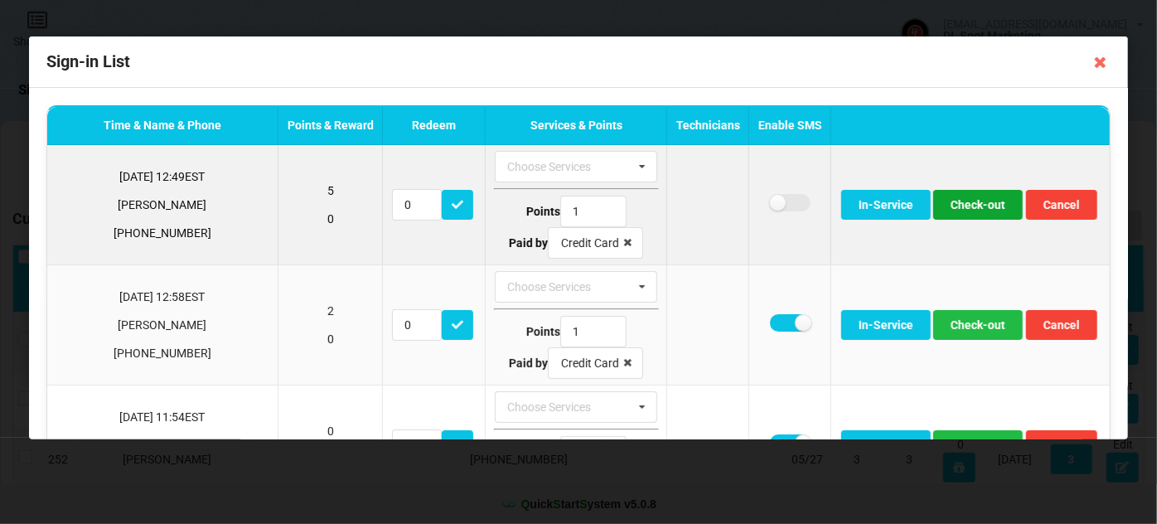
click at [957, 205] on button "Check-out" at bounding box center [979, 205] width 90 height 30
click at [769, 199] on label at bounding box center [789, 202] width 41 height 17
checkbox input "false"
click at [957, 209] on button "Check-out" at bounding box center [979, 205] width 90 height 30
click at [953, 207] on button "Check-out" at bounding box center [979, 205] width 90 height 30
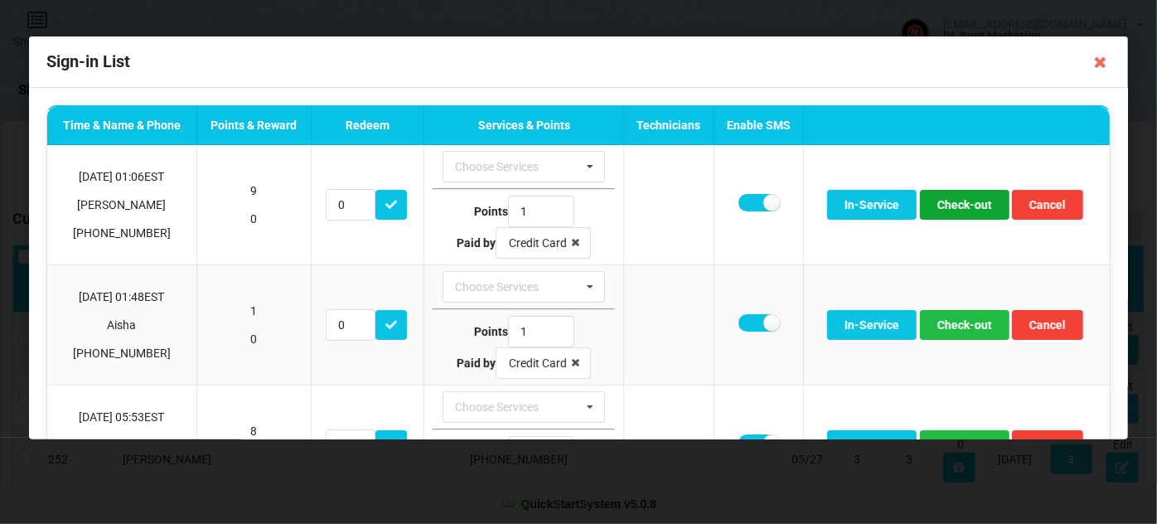
click at [953, 207] on button "Check-out" at bounding box center [965, 205] width 90 height 30
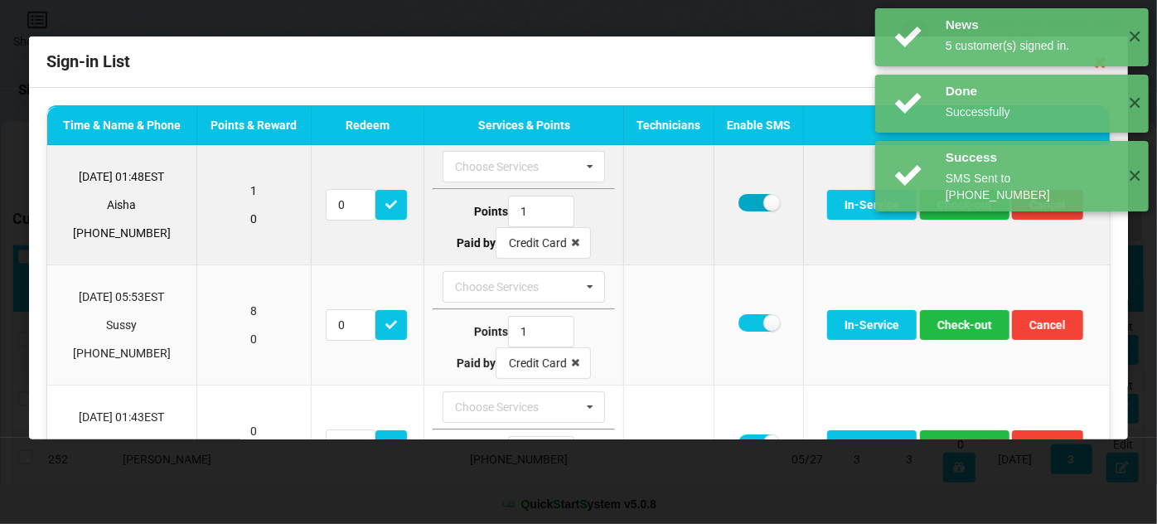
click at [740, 200] on label at bounding box center [759, 202] width 41 height 17
checkbox input "false"
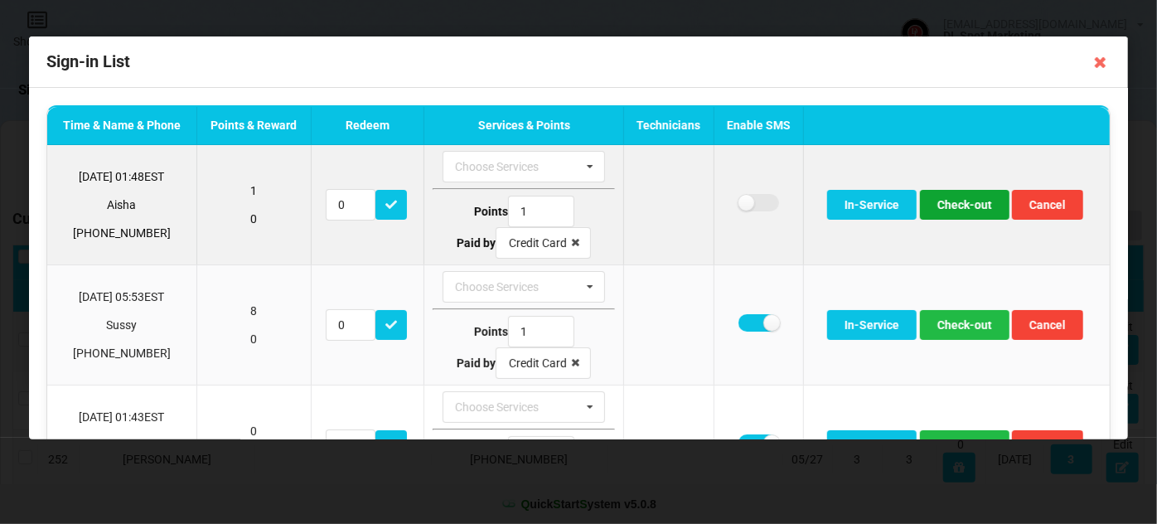
click at [964, 207] on button "Check-out" at bounding box center [965, 205] width 90 height 30
click at [745, 201] on label at bounding box center [759, 202] width 41 height 17
checkbox input "false"
click at [955, 206] on button "Check-out" at bounding box center [965, 205] width 90 height 30
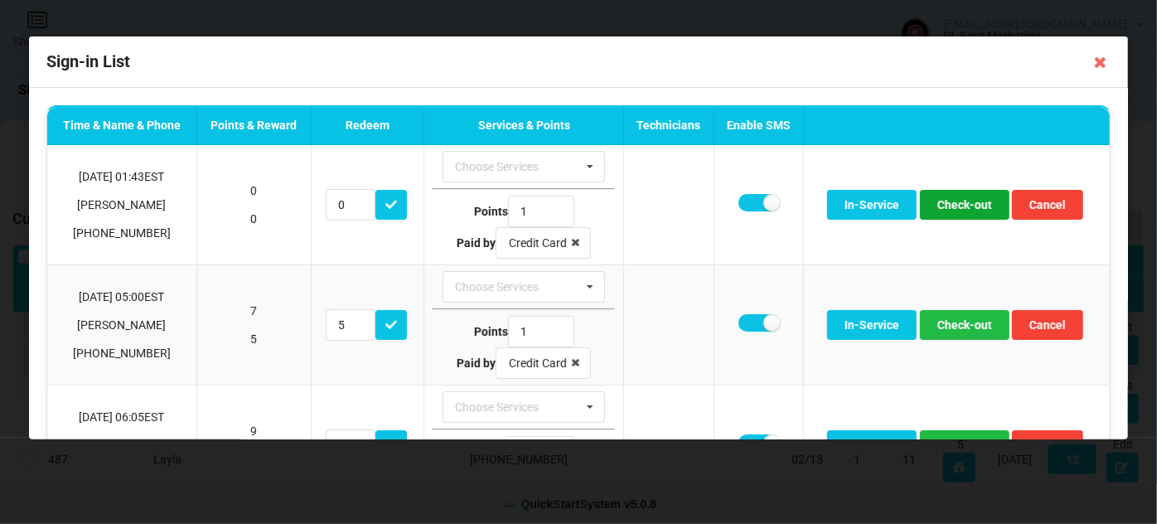
click at [955, 206] on button "Check-out" at bounding box center [965, 205] width 90 height 30
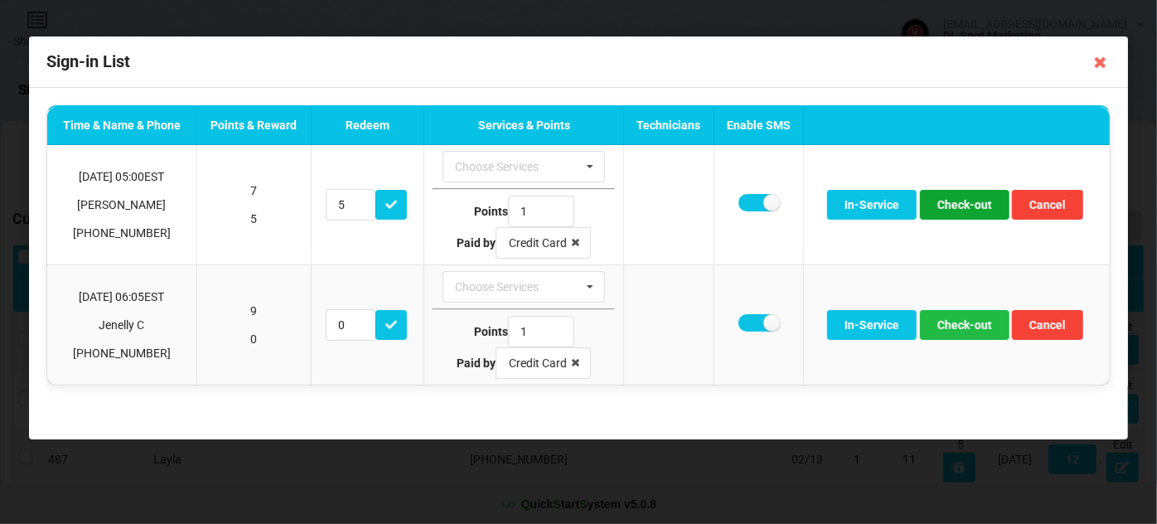
click at [954, 206] on button "Check-out" at bounding box center [965, 205] width 90 height 30
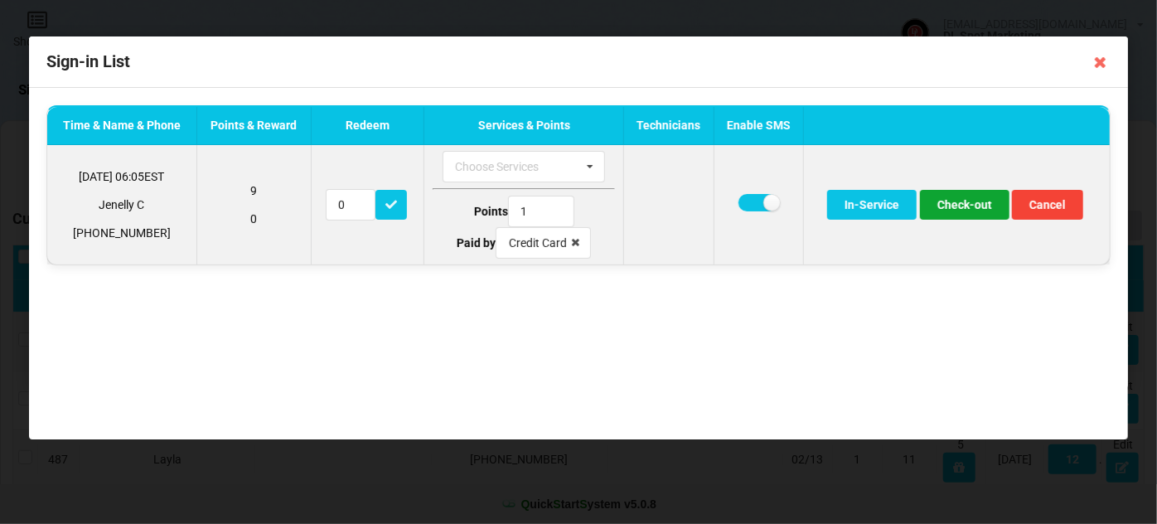
click at [968, 205] on button "Check-out" at bounding box center [965, 205] width 90 height 30
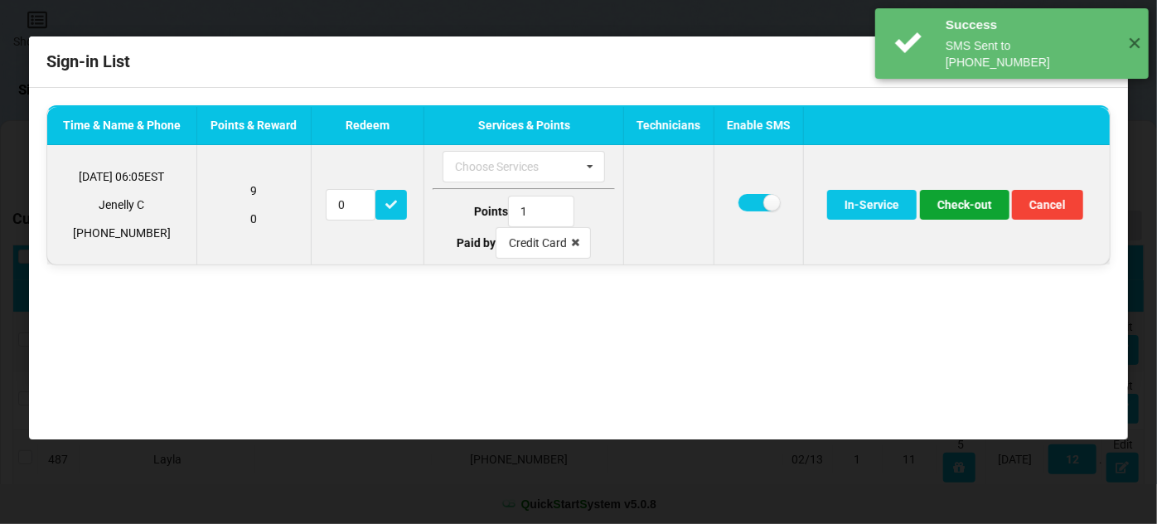
type input "5"
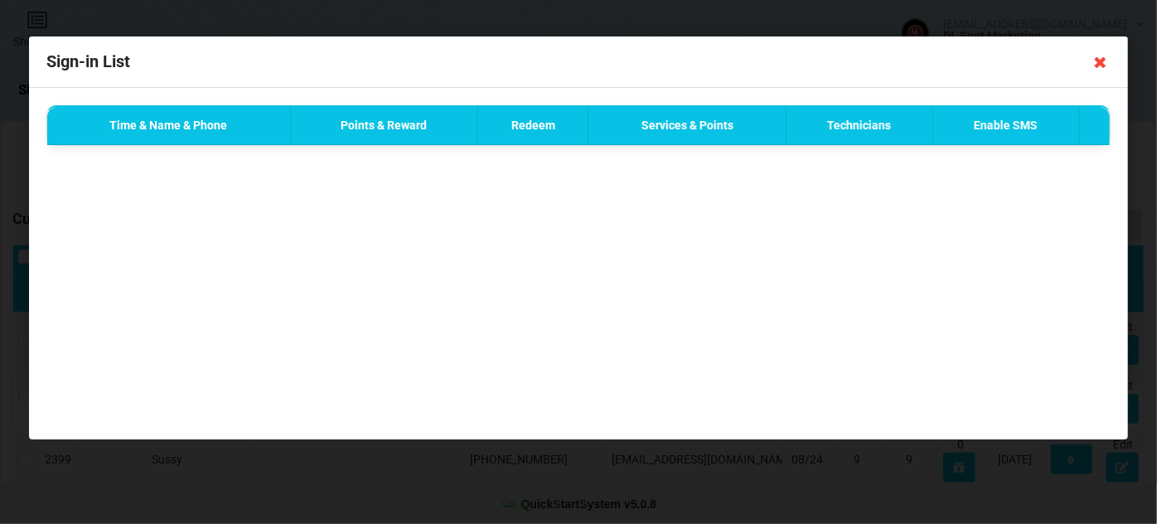
click at [1101, 64] on icon at bounding box center [1101, 62] width 27 height 27
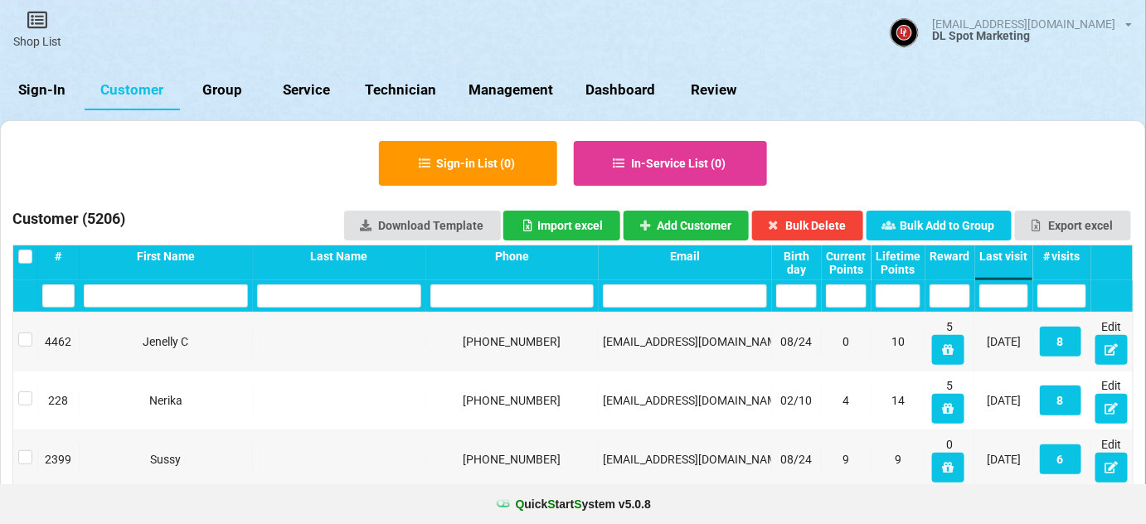
click at [58, 89] on link "Sign-In" at bounding box center [42, 90] width 85 height 40
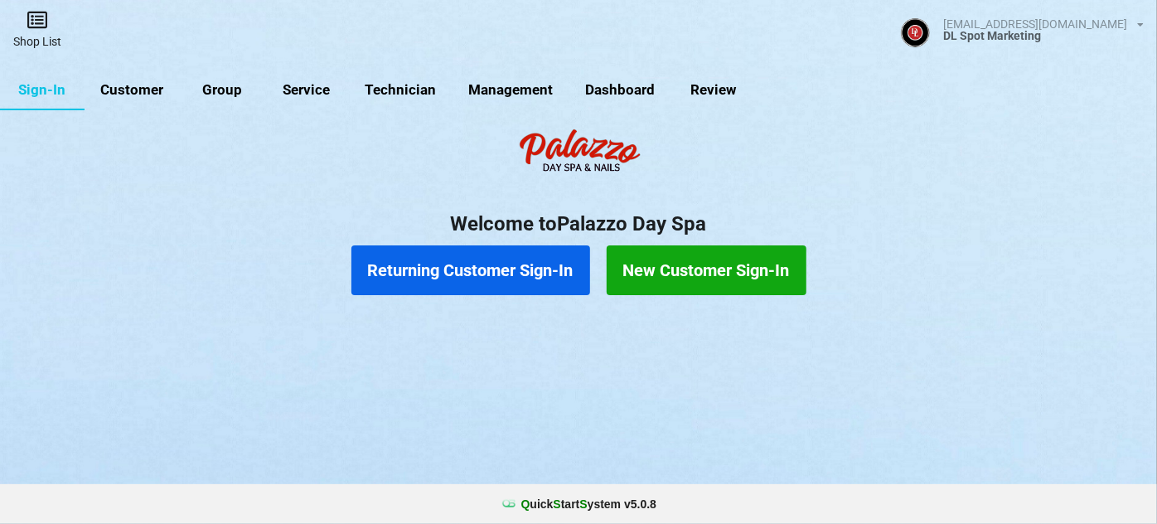
click at [41, 36] on link "Shop List" at bounding box center [37, 29] width 75 height 59
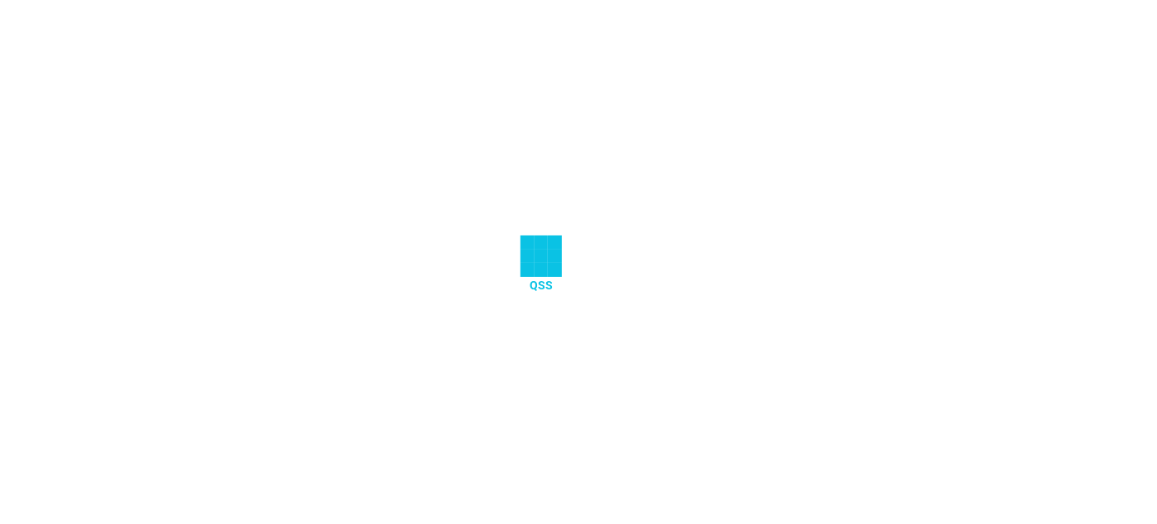
select select "25"
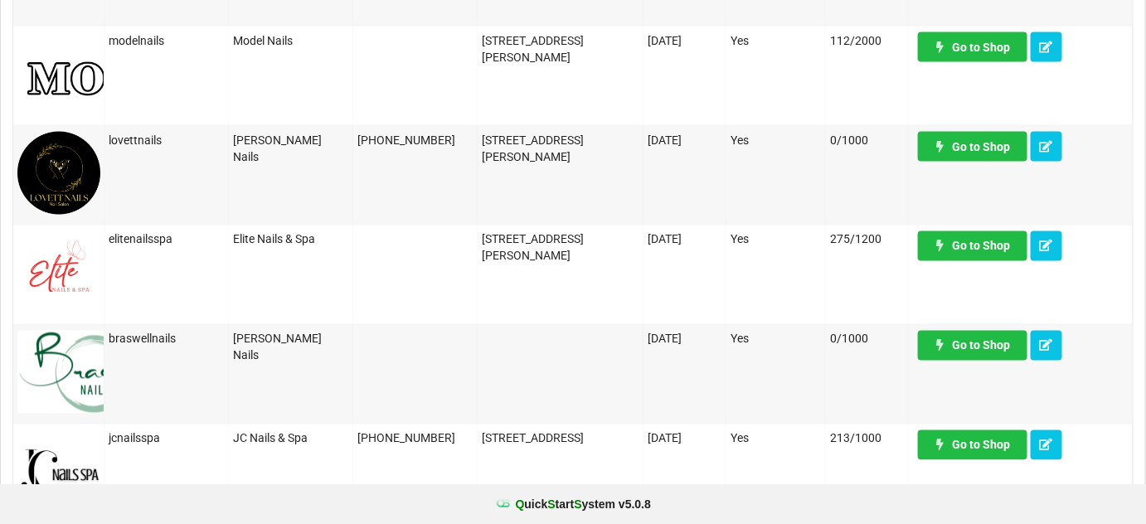
scroll to position [904, 0]
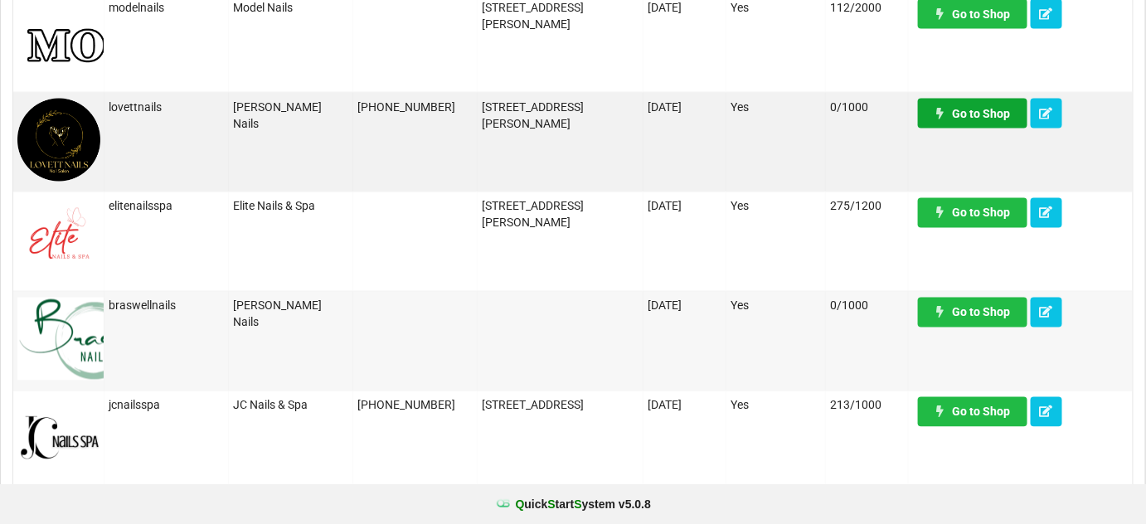
click at [997, 114] on link "Go to Shop" at bounding box center [972, 114] width 109 height 30
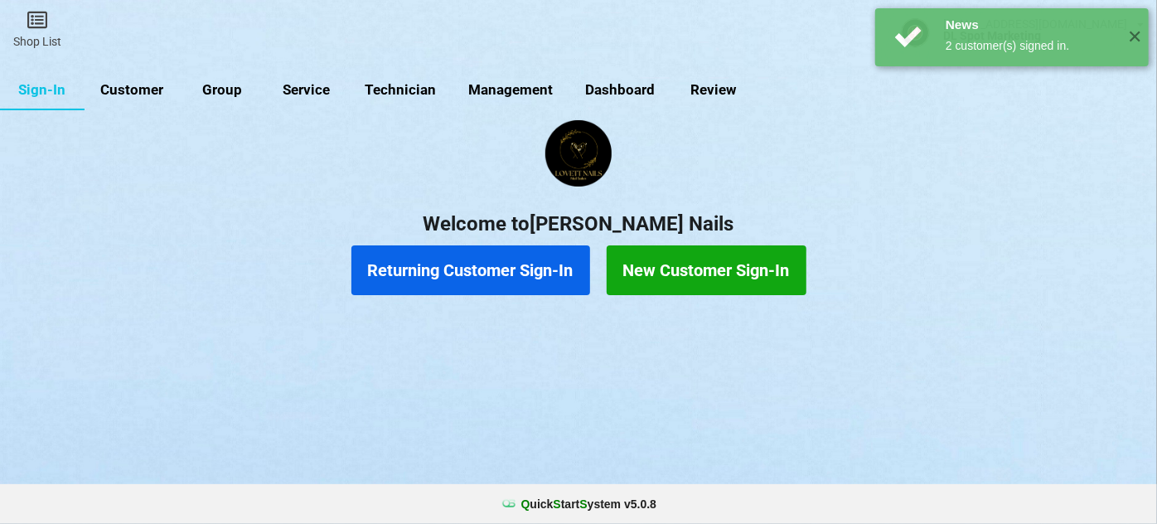
click at [141, 89] on link "Customer" at bounding box center [132, 90] width 95 height 40
select select "25"
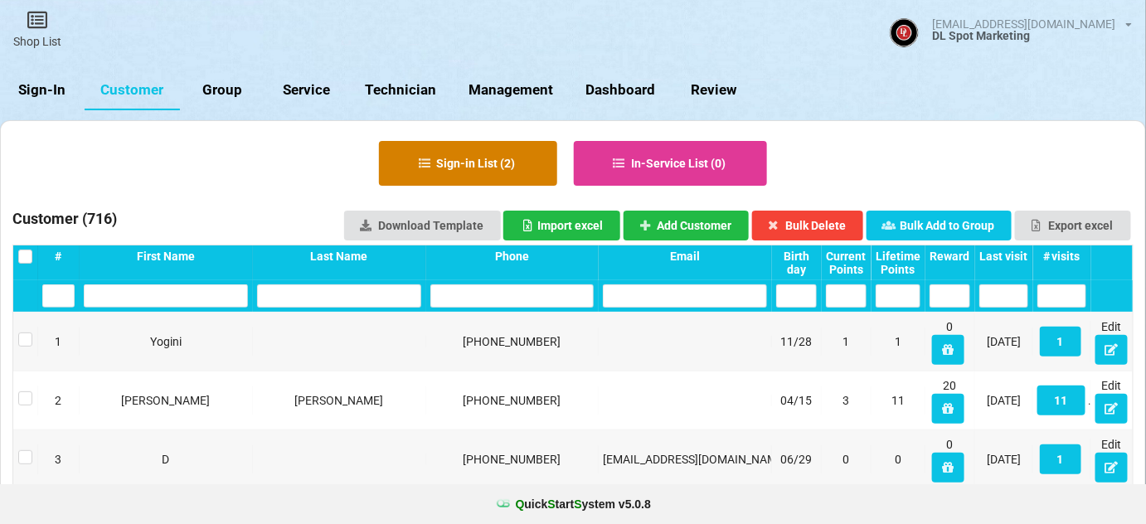
click at [478, 167] on button "Sign-in List ( 2 )" at bounding box center [468, 163] width 178 height 45
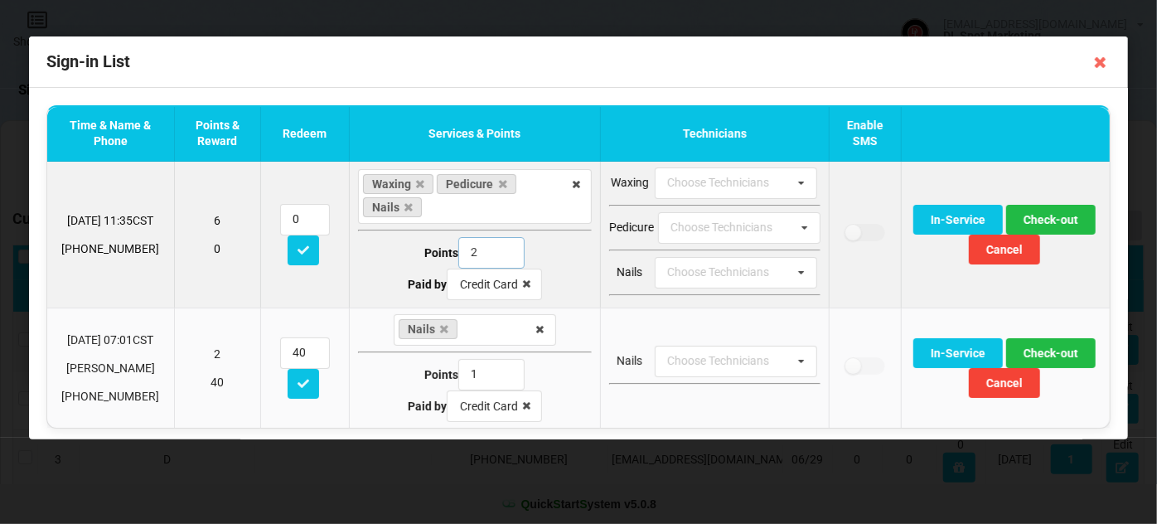
drag, startPoint x: 468, startPoint y: 251, endPoint x: 452, endPoint y: 264, distance: 21.2
click at [459, 262] on input "2" at bounding box center [492, 253] width 66 height 32
type input "1"
click at [1056, 221] on button "Check-out" at bounding box center [1051, 220] width 90 height 30
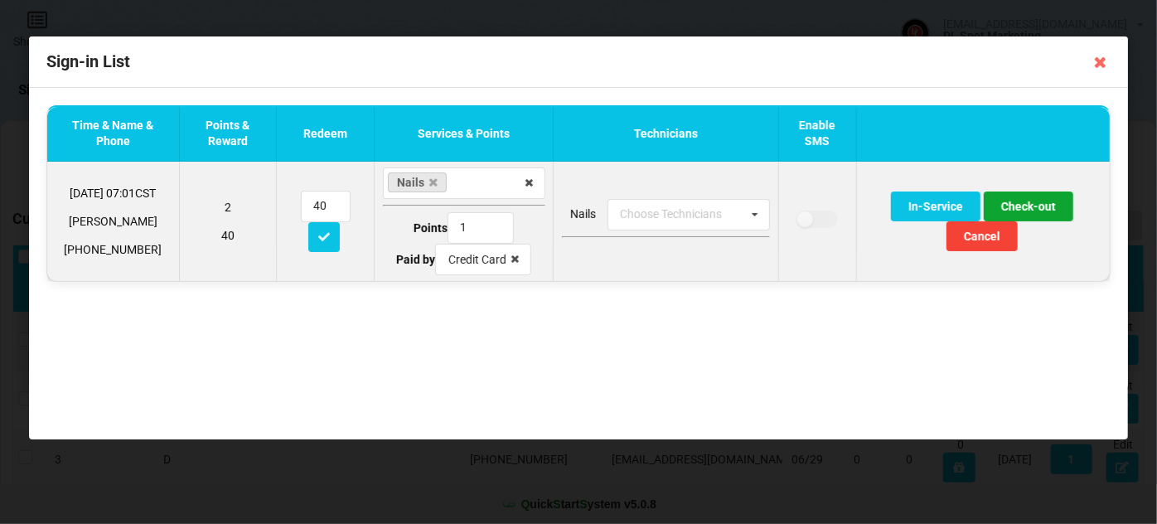
click at [1041, 205] on button "Check-out" at bounding box center [1029, 207] width 90 height 30
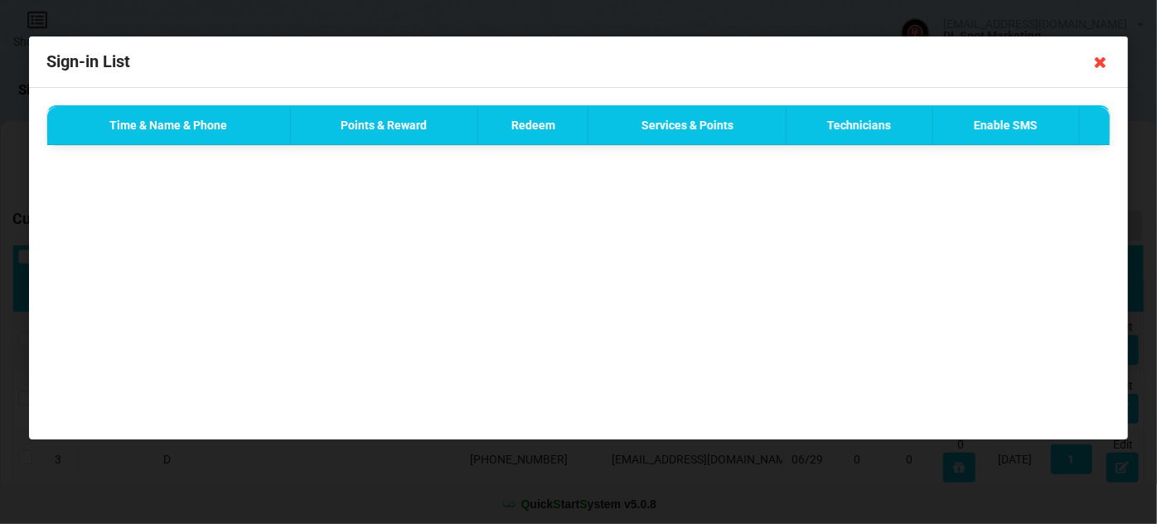
click at [1099, 61] on icon at bounding box center [1101, 62] width 27 height 27
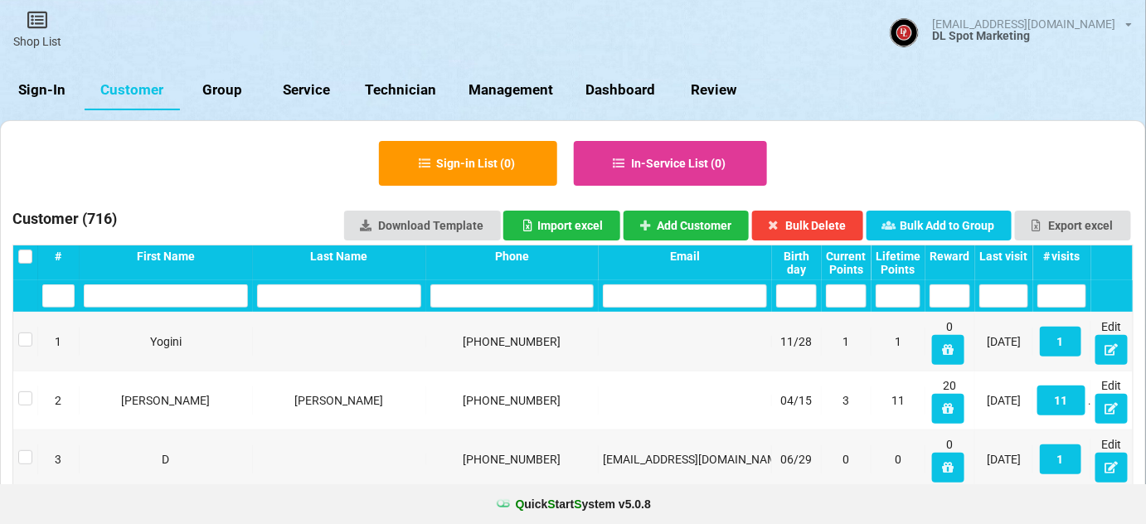
click at [55, 88] on link "Sign-In" at bounding box center [42, 90] width 85 height 40
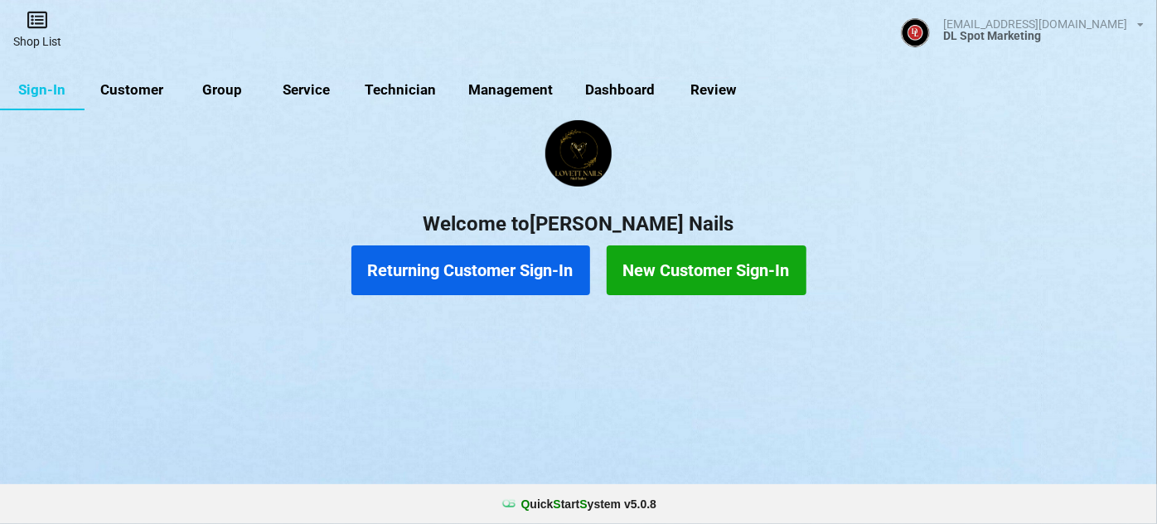
click at [34, 22] on icon at bounding box center [37, 20] width 23 height 20
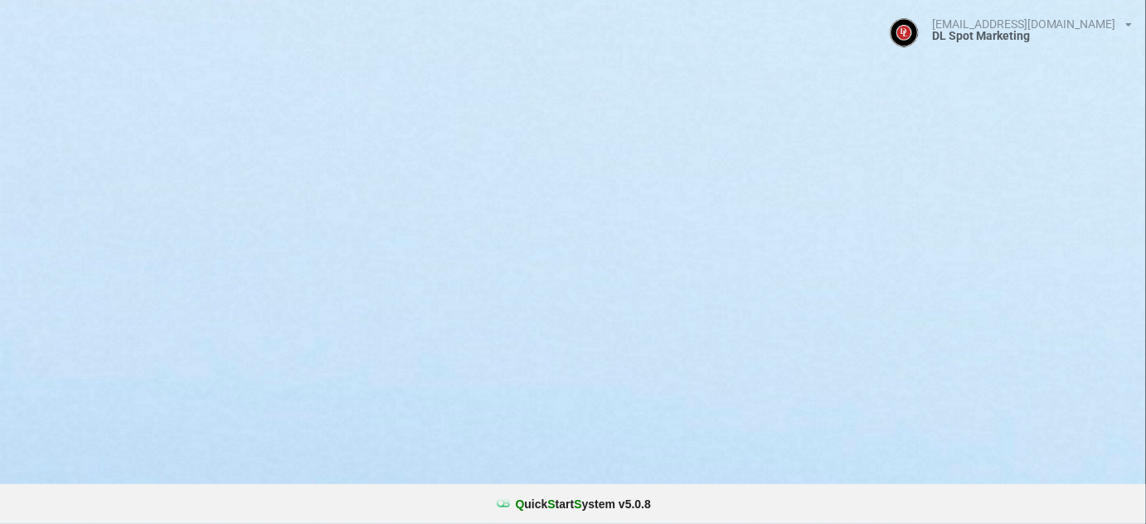
select select "25"
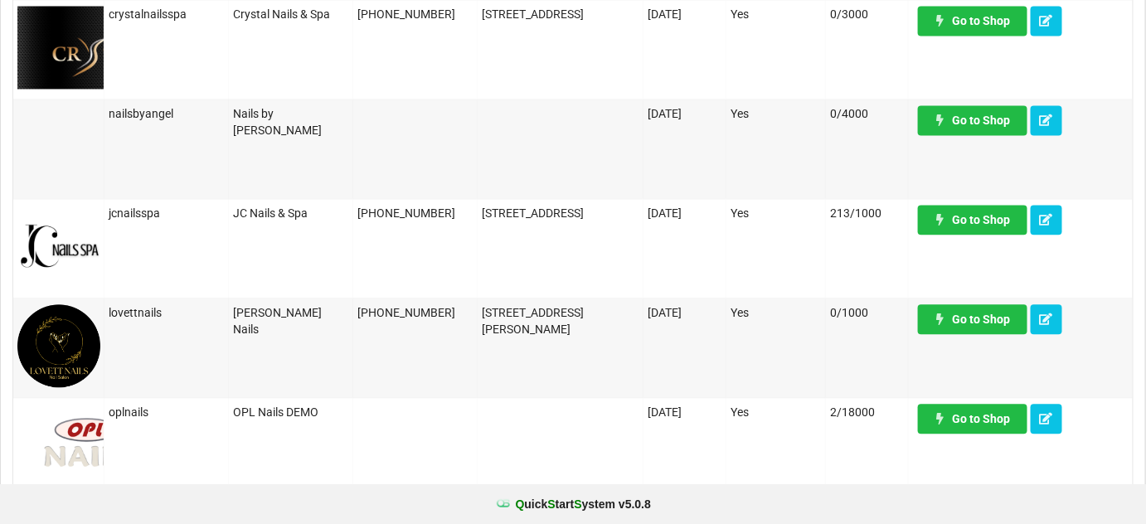
scroll to position [1105, 0]
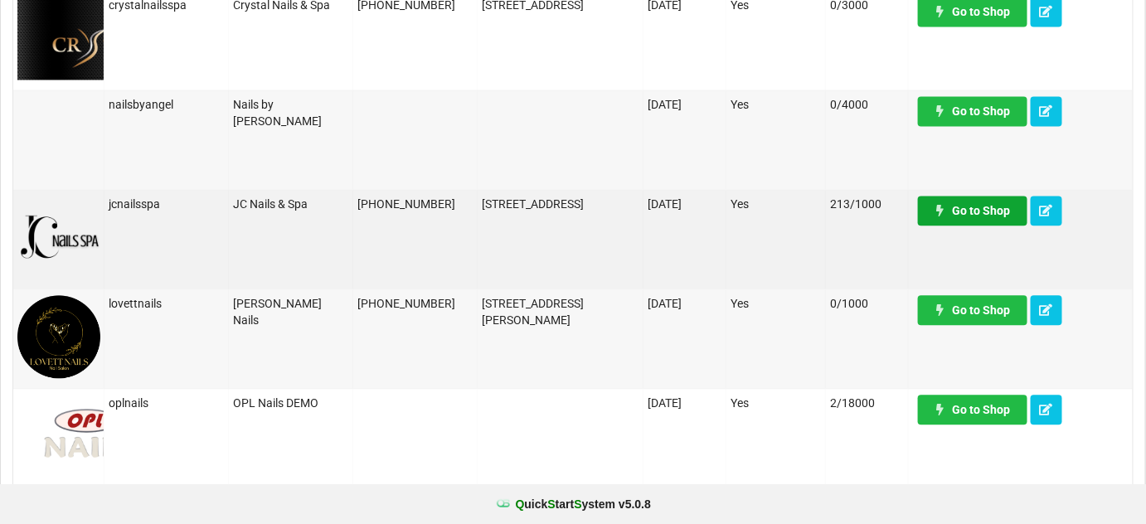
click at [981, 214] on link "Go to Shop" at bounding box center [972, 211] width 109 height 30
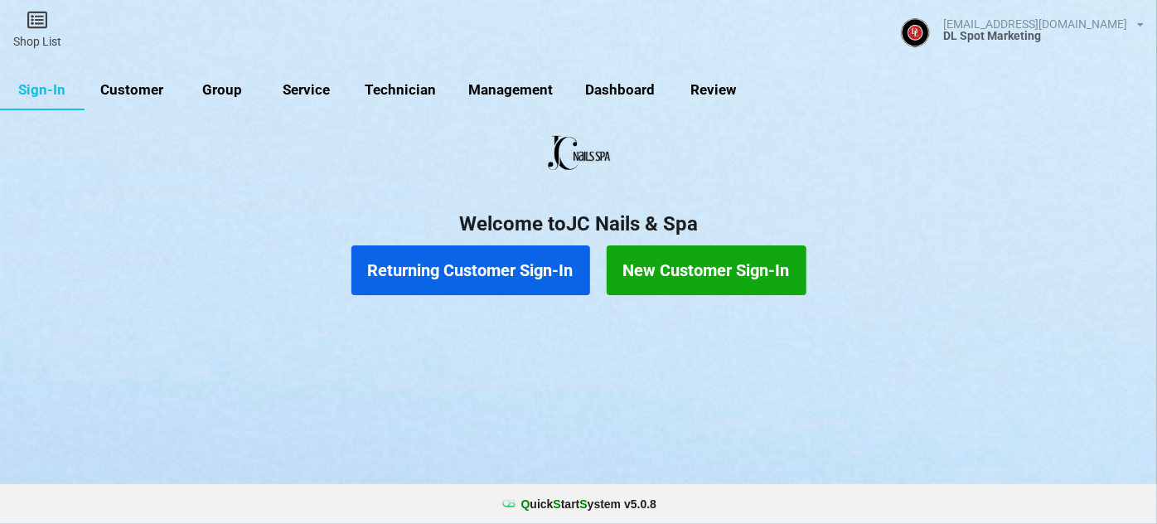
click at [853, 206] on center "Welcome to JC Nails & Spa" at bounding box center [578, 178] width 1157 height 116
